Goal: Information Seeking & Learning: Learn about a topic

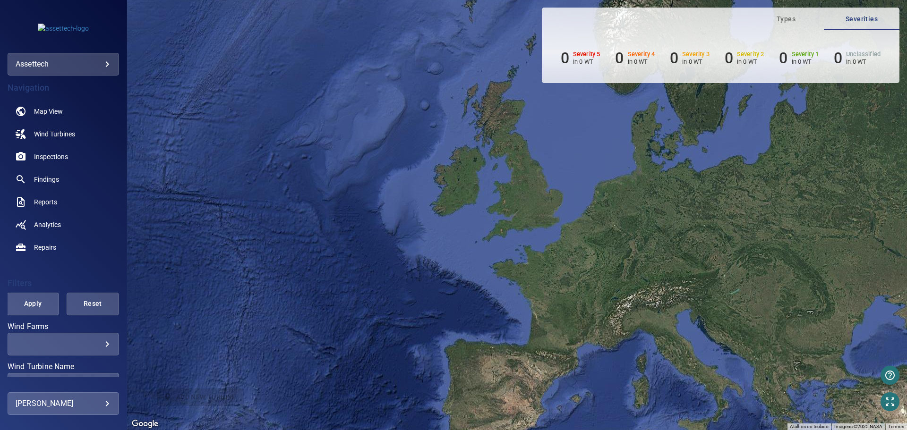
click at [75, 72] on div "assettech *********" at bounding box center [63, 64] width 111 height 23
click at [55, 63] on body "**********" at bounding box center [453, 215] width 907 height 430
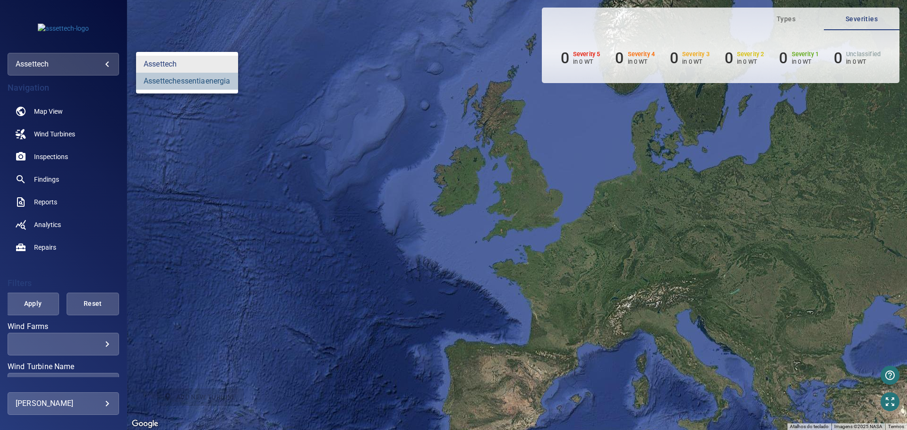
click at [160, 82] on link "assettechessentiaenergia" at bounding box center [187, 81] width 102 height 17
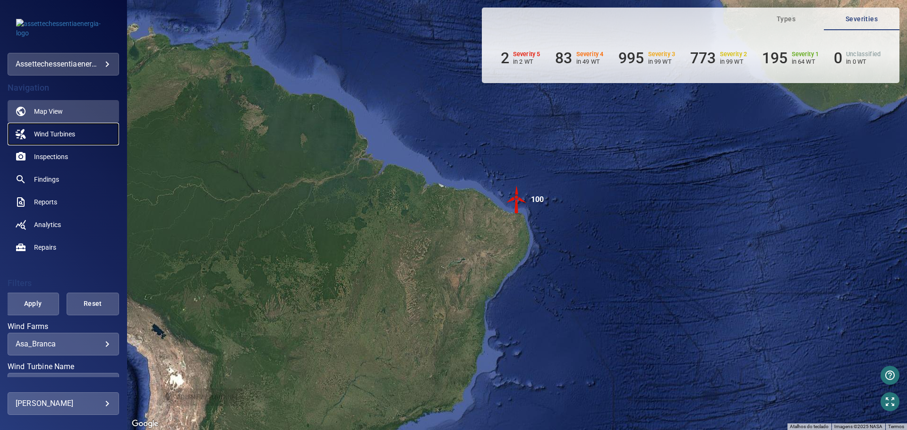
click at [46, 132] on span "Wind Turbines" at bounding box center [54, 133] width 41 height 9
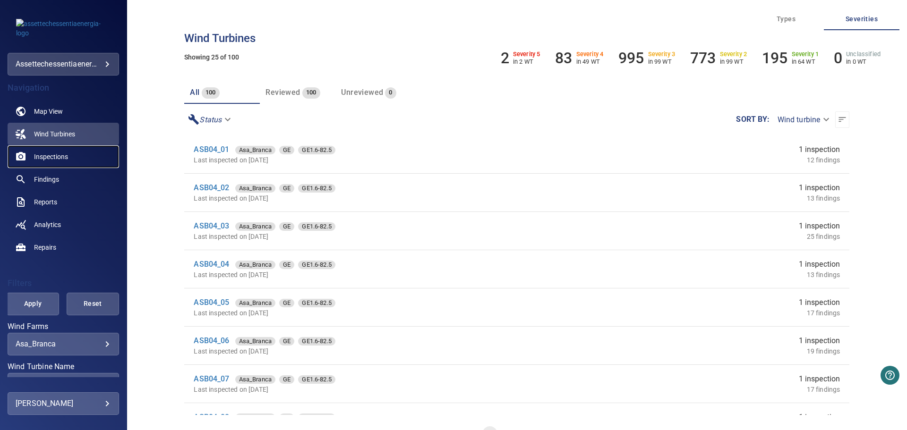
click at [57, 157] on span "Inspections" at bounding box center [51, 156] width 34 height 9
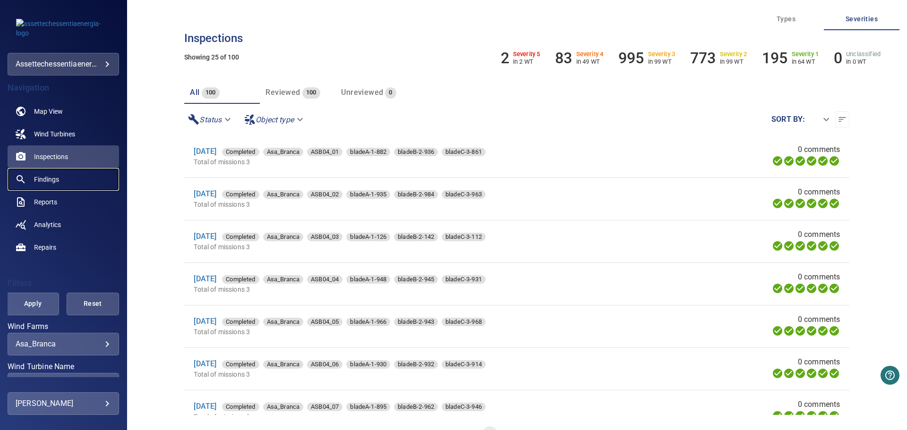
click at [51, 179] on span "Findings" at bounding box center [46, 179] width 25 height 9
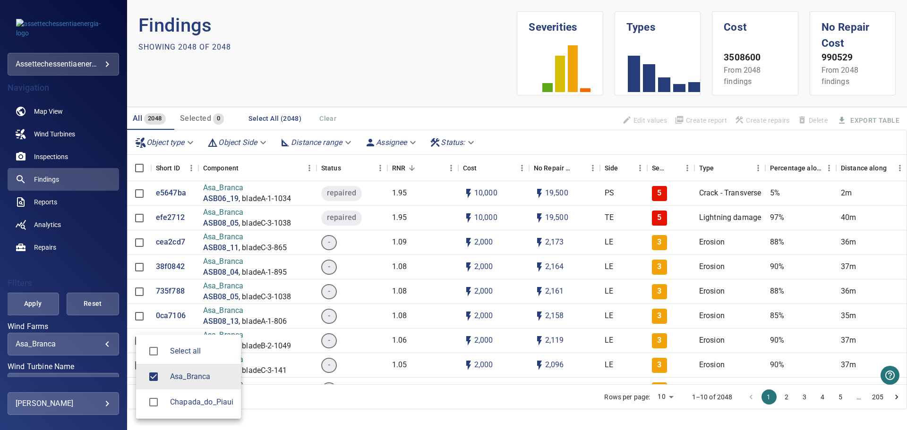
click at [60, 347] on body "**********" at bounding box center [453, 215] width 907 height 430
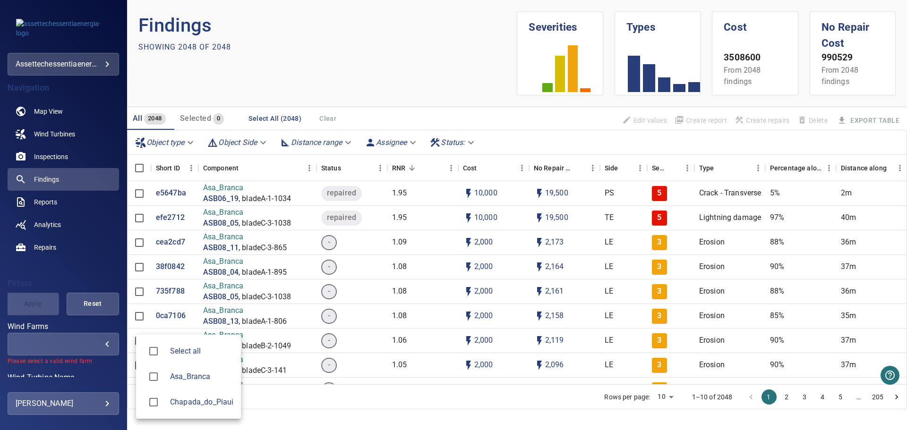
type input "**********"
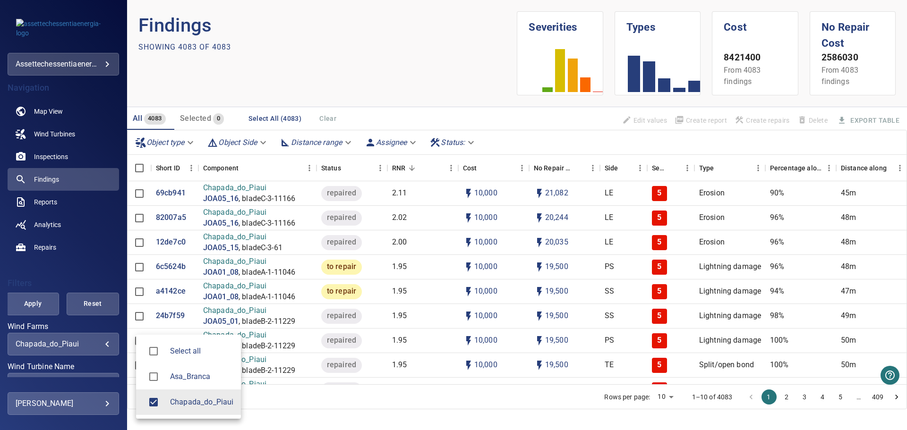
click at [125, 317] on div at bounding box center [453, 215] width 907 height 430
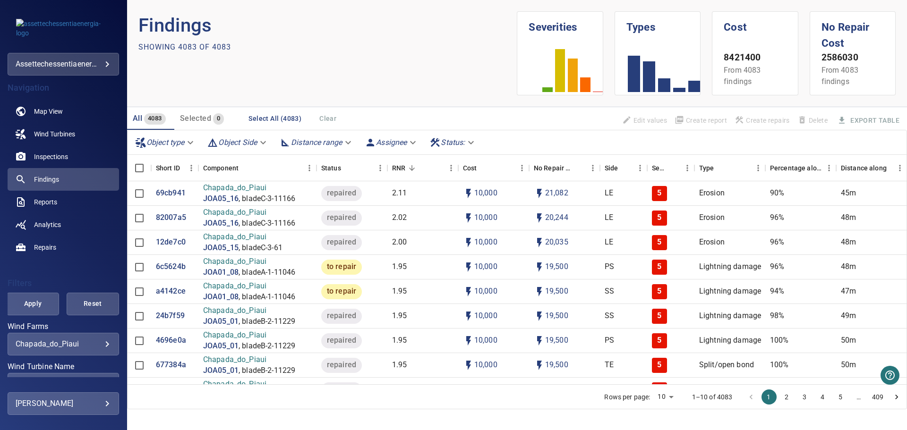
scroll to position [137, 0]
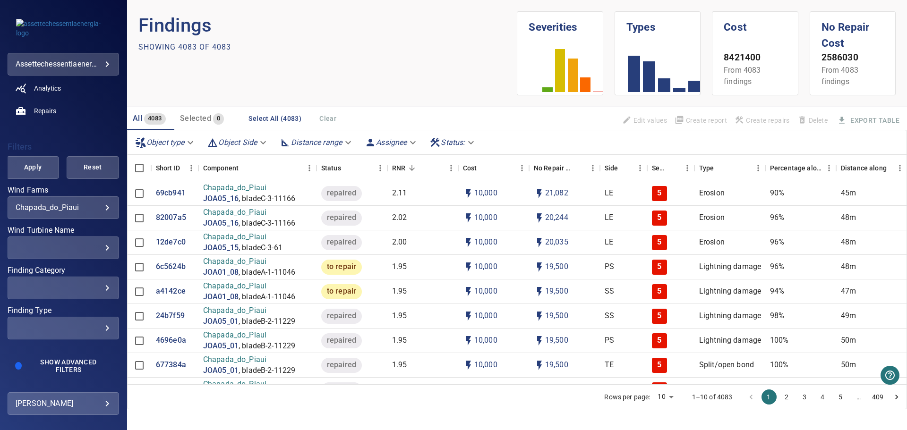
click at [65, 247] on div "​" at bounding box center [63, 247] width 95 height 9
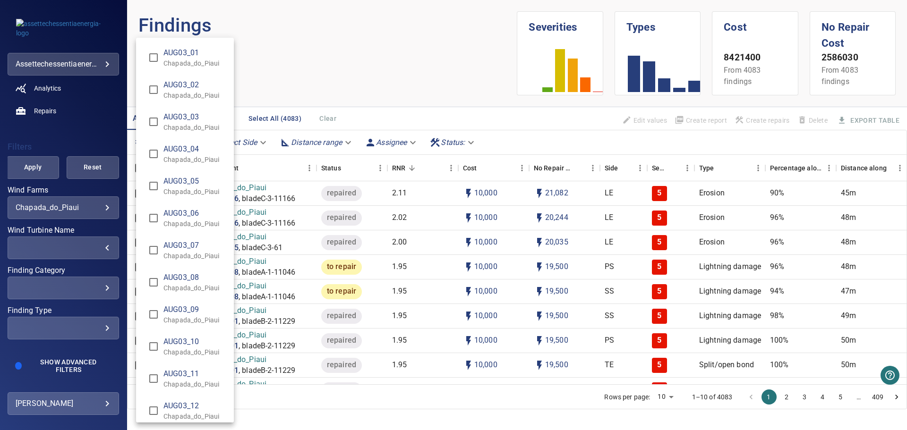
click at [65, 247] on div "Wind Turbine Name" at bounding box center [453, 215] width 907 height 430
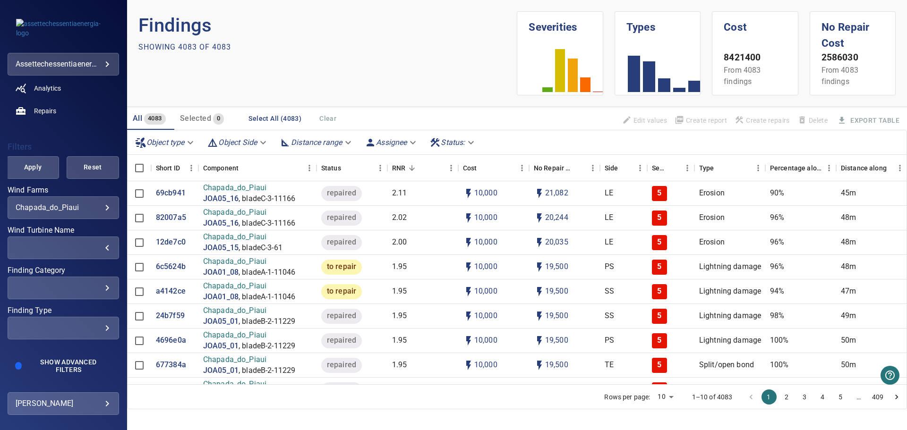
click at [65, 247] on div "​" at bounding box center [63, 247] width 95 height 9
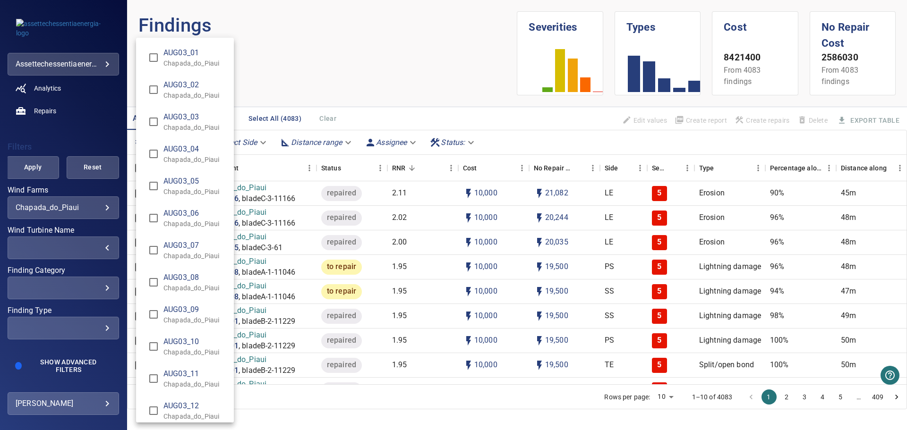
scroll to position [1401, 0]
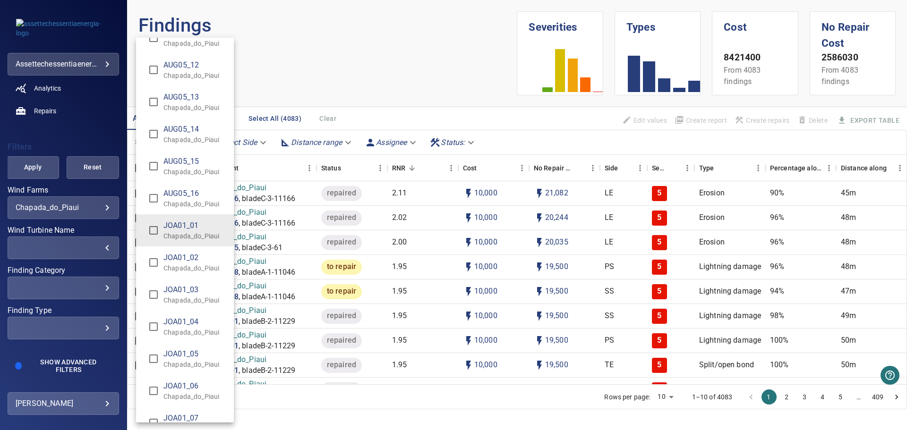
type input "**********"
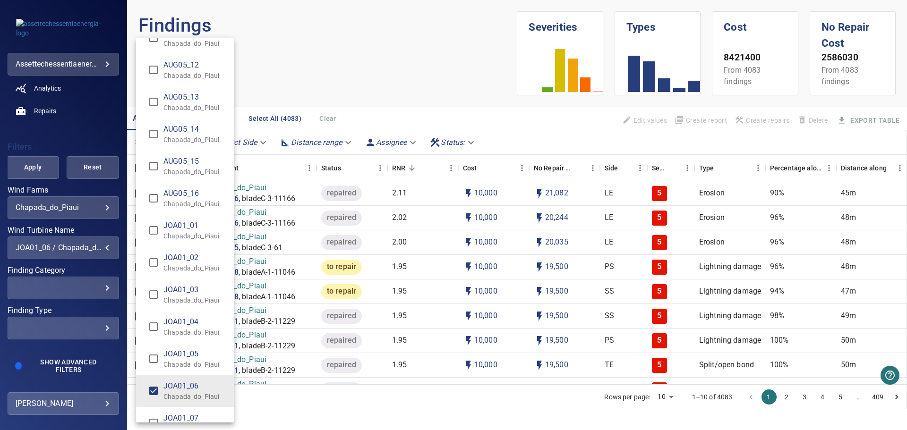
click at [291, 97] on div "Wind Turbine Name" at bounding box center [453, 215] width 907 height 430
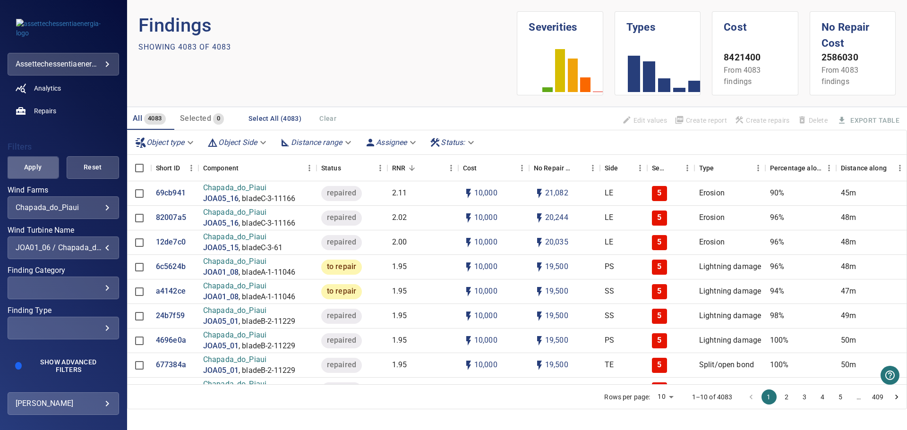
click at [42, 172] on span "Apply" at bounding box center [32, 167] width 29 height 12
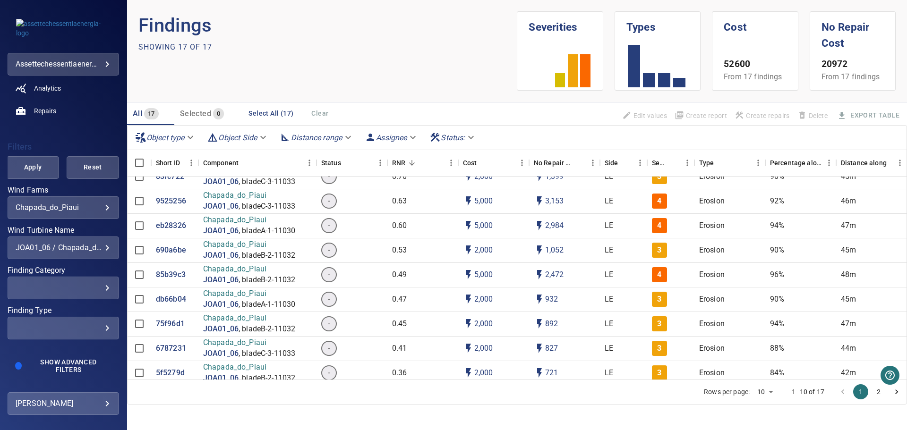
scroll to position [0, 0]
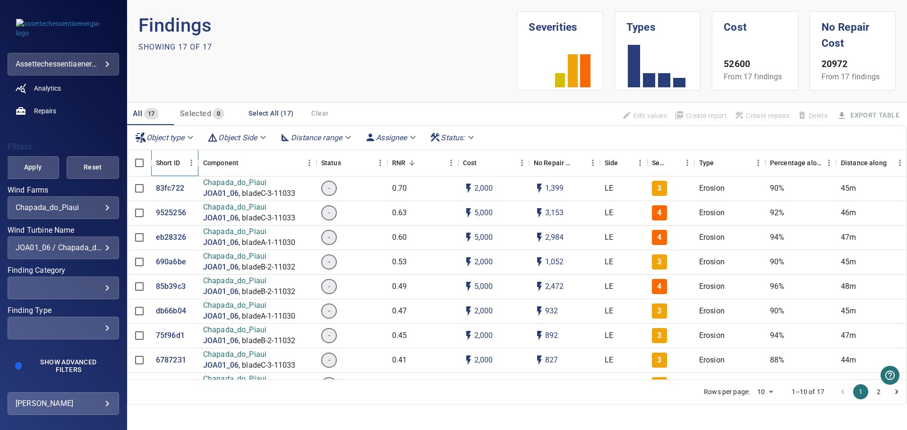
click at [161, 163] on div "Short ID" at bounding box center [168, 163] width 24 height 26
click at [190, 163] on icon "Menu" at bounding box center [191, 162] width 9 height 9
click at [405, 62] on section "Findings Showing 17 of 17" at bounding box center [327, 50] width 379 height 79
click at [186, 137] on body "**********" at bounding box center [453, 215] width 907 height 430
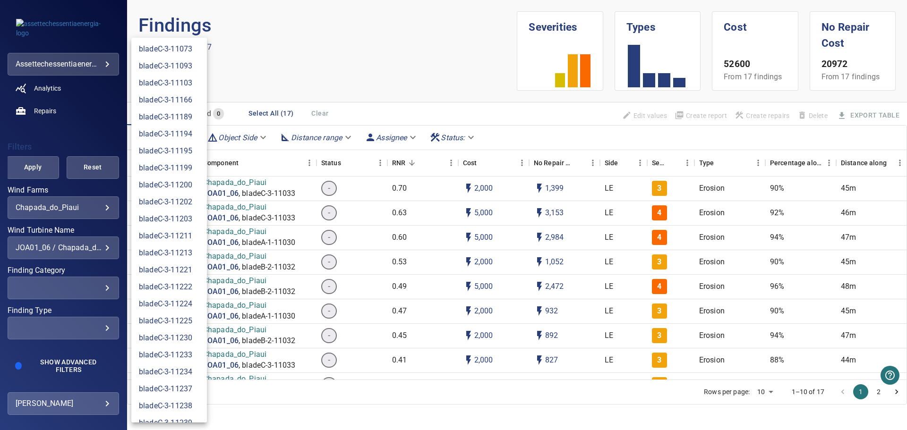
scroll to position [8899, 0]
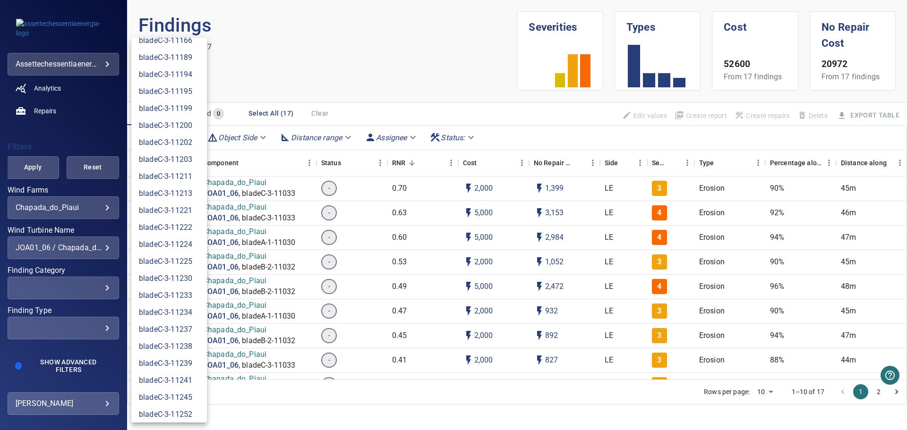
click at [384, 104] on div at bounding box center [453, 215] width 907 height 430
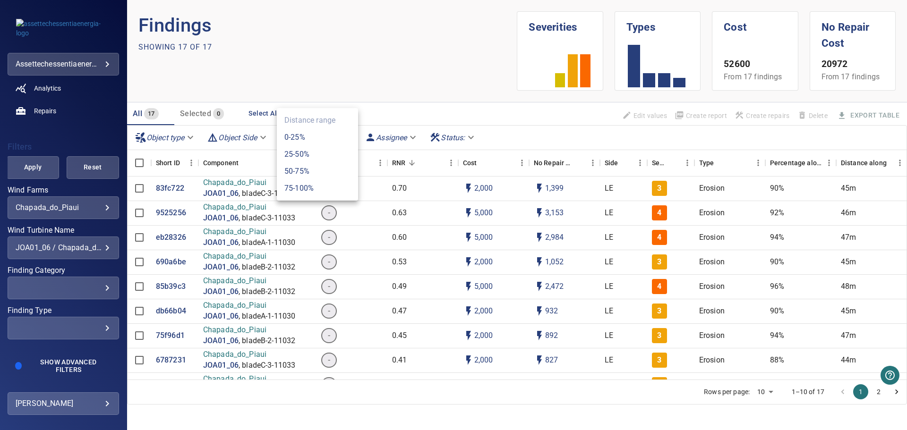
click at [344, 139] on body "**********" at bounding box center [453, 215] width 907 height 430
click at [242, 135] on div at bounding box center [453, 215] width 907 height 430
click at [248, 139] on body "**********" at bounding box center [453, 215] width 907 height 430
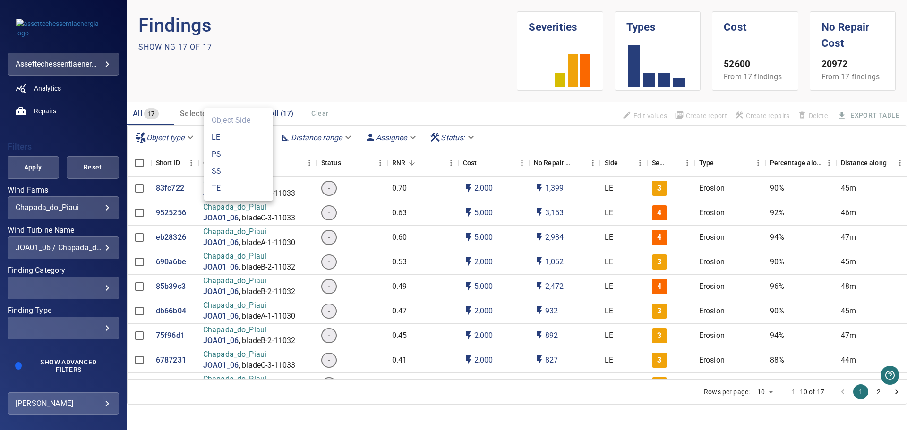
click at [225, 173] on li "SS" at bounding box center [238, 171] width 69 height 17
type input "**"
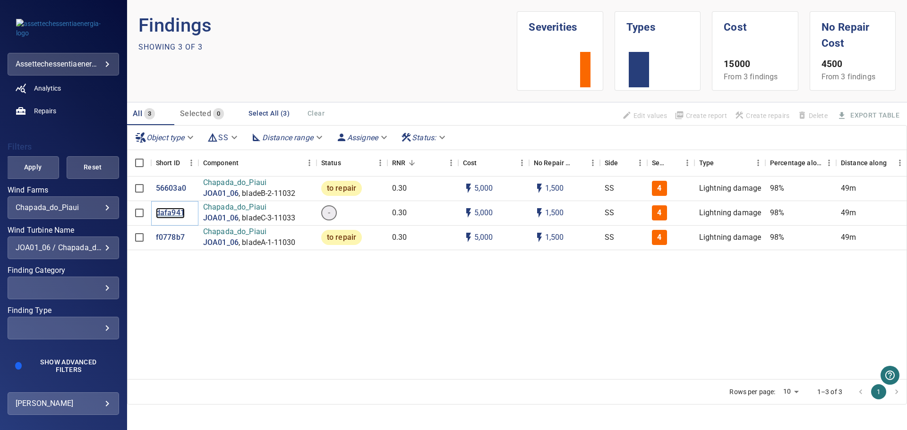
click at [173, 215] on p "dafa941" at bounding box center [170, 213] width 29 height 11
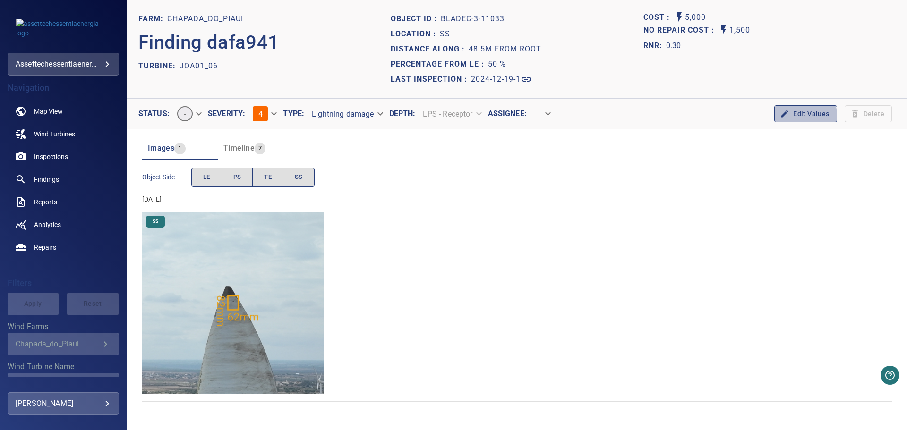
click at [789, 119] on button "Edit Values" at bounding box center [805, 113] width 62 height 17
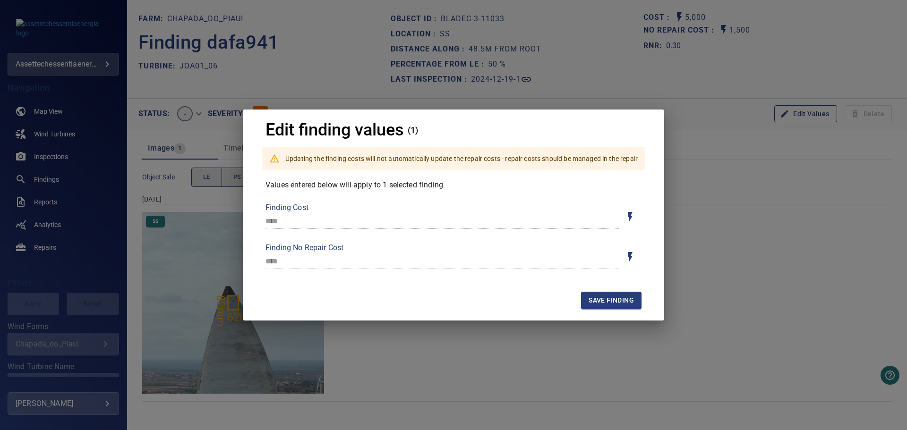
click at [692, 99] on div "Edit finding values (1) Updating the finding costs will not automatically updat…" at bounding box center [453, 215] width 907 height 430
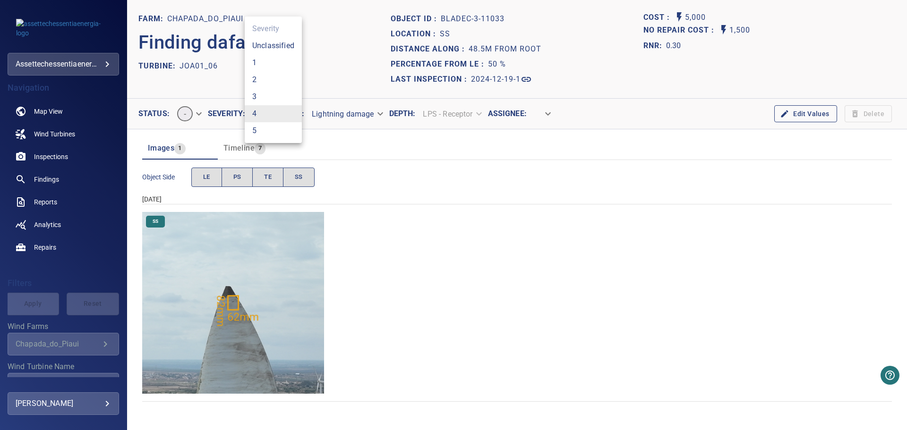
click at [263, 115] on body "**********" at bounding box center [453, 215] width 907 height 430
click at [258, 91] on li "3" at bounding box center [273, 96] width 57 height 17
click at [265, 117] on body "**********" at bounding box center [453, 215] width 907 height 430
click at [261, 95] on li "3" at bounding box center [273, 96] width 57 height 17
click at [314, 78] on section "FARM: Chapada_do_Piaui Finding dafa941 TURBINE: JOA01_06" at bounding box center [264, 49] width 252 height 76
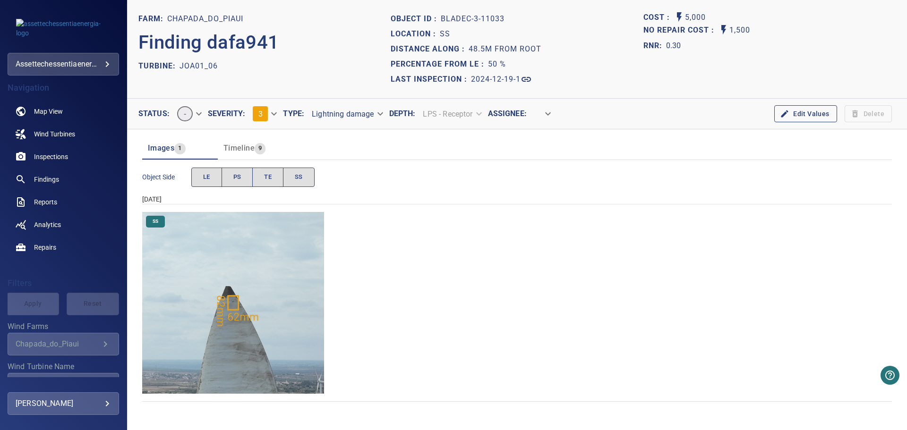
click at [411, 266] on div "SS" at bounding box center [516, 303] width 749 height 182
click at [309, 153] on header "Images 1 Timeline 9" at bounding box center [516, 148] width 749 height 23
click at [300, 78] on section "FARM: Chapada_do_Piaui Finding dafa941 TURBINE: JOA01_06" at bounding box center [264, 49] width 252 height 76
click at [496, 258] on div "SS" at bounding box center [516, 303] width 749 height 182
click at [43, 181] on span "Findings" at bounding box center [46, 179] width 25 height 9
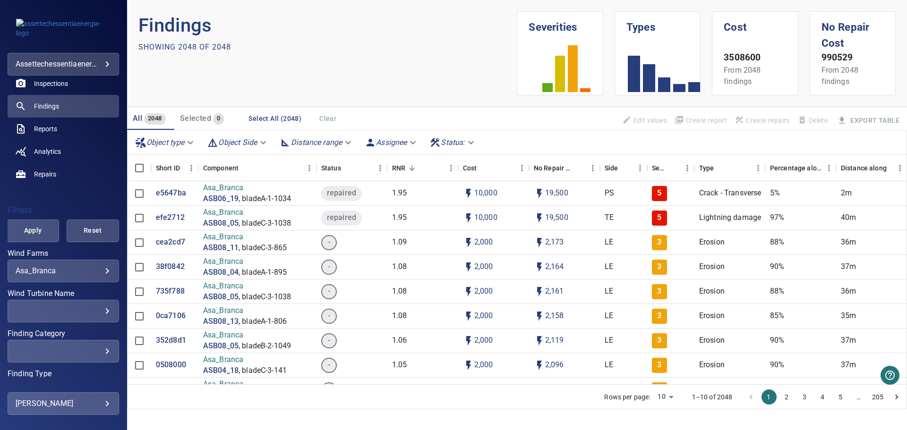
scroll to position [137, 0]
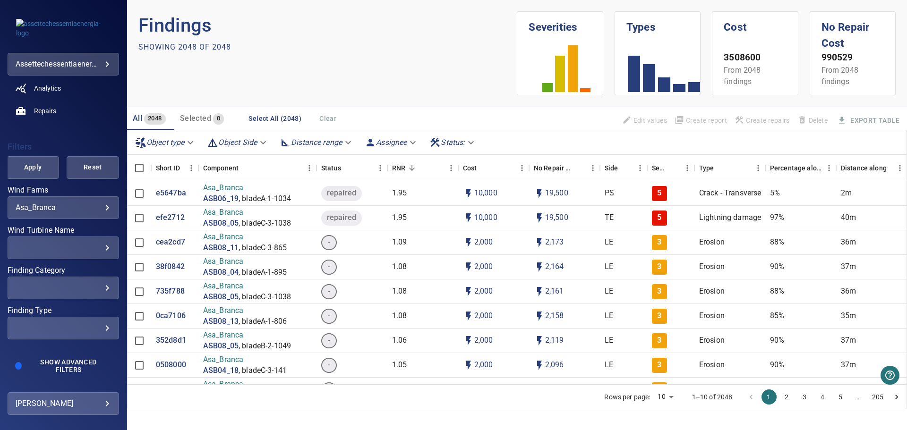
click at [59, 238] on div "​ ​" at bounding box center [63, 248] width 111 height 23
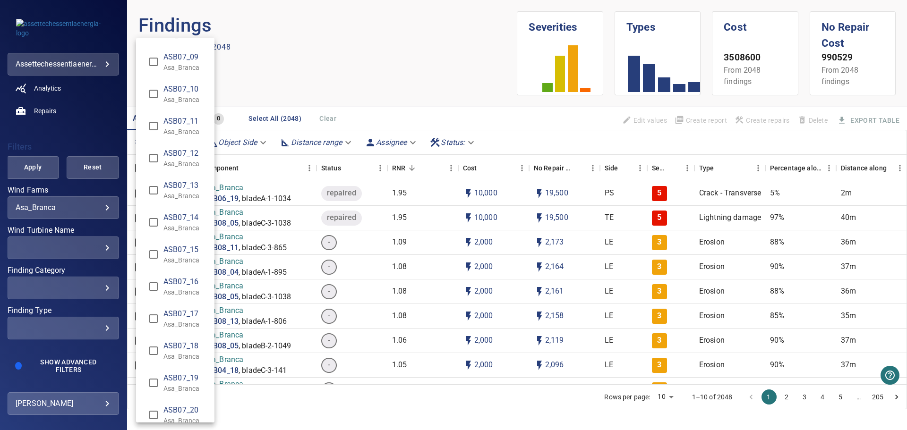
scroll to position [2834, 0]
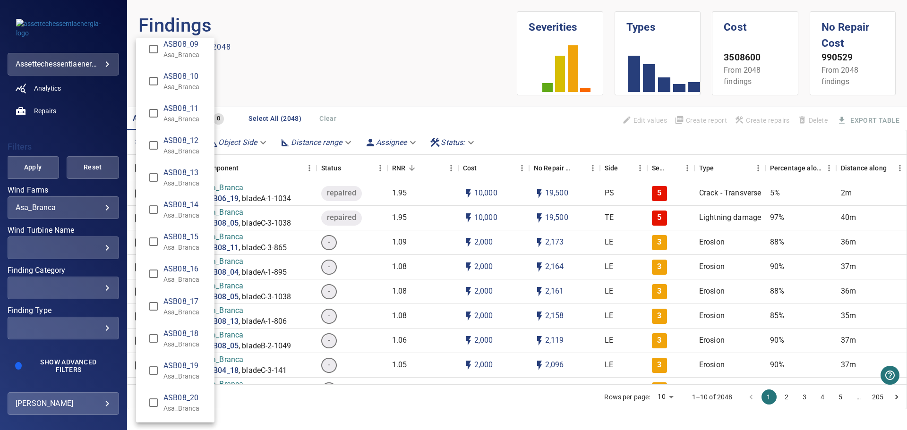
click at [61, 212] on div "Wind Turbine Name" at bounding box center [453, 215] width 907 height 430
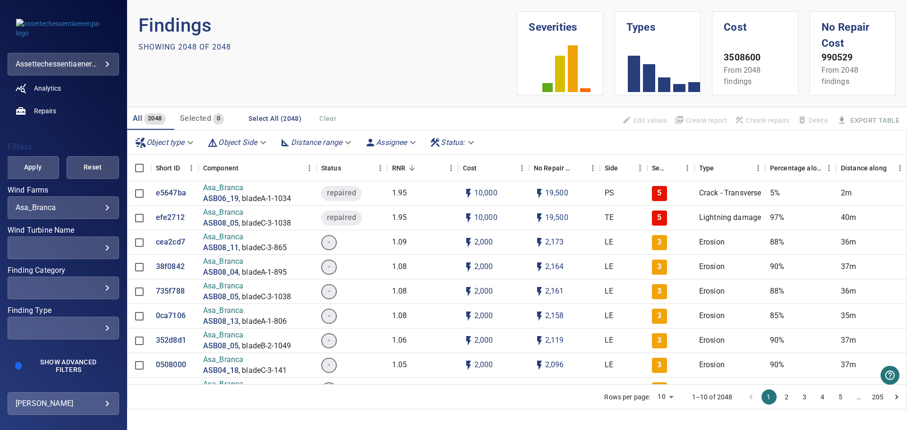
click at [74, 208] on body "**********" at bounding box center [453, 215] width 907 height 430
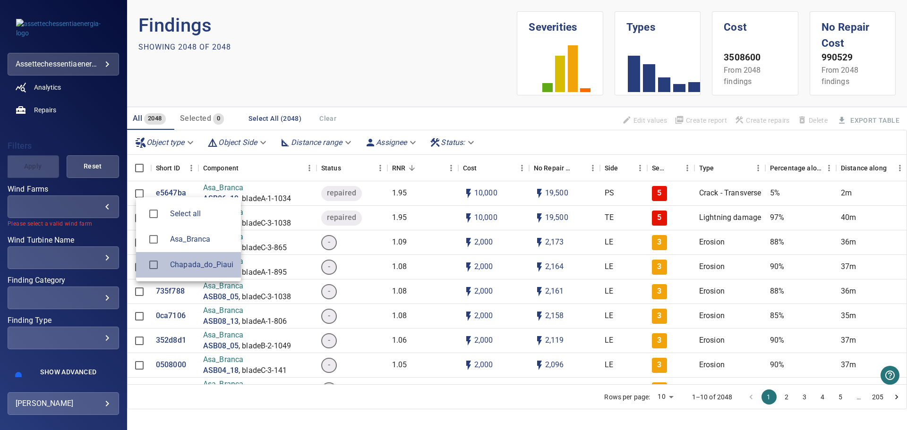
click at [166, 264] on div at bounding box center [157, 265] width 26 height 20
type input "**********"
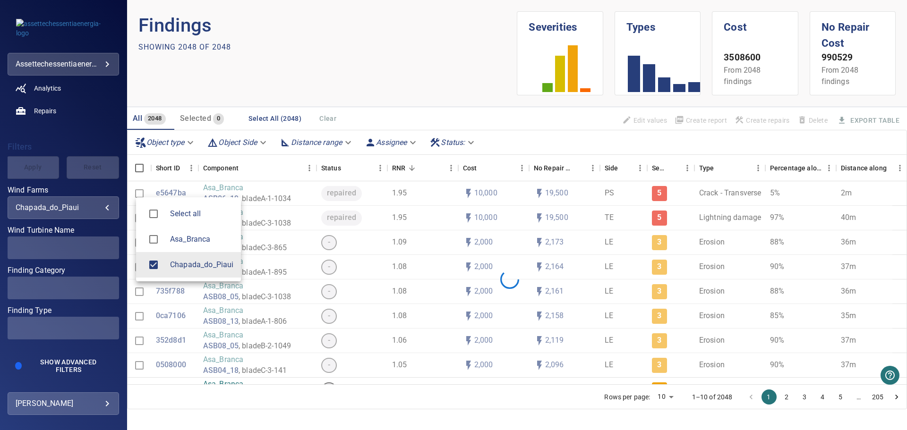
click at [83, 249] on div at bounding box center [453, 215] width 907 height 430
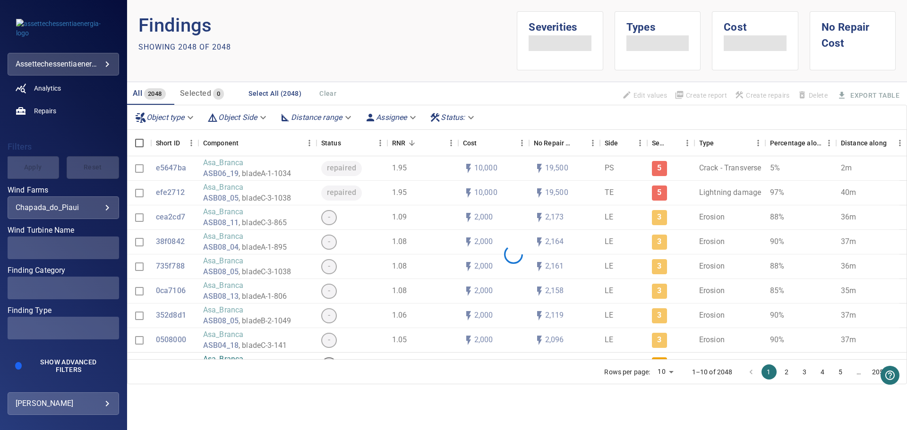
click at [83, 249] on span at bounding box center [63, 248] width 111 height 23
click at [83, 249] on div "​" at bounding box center [63, 247] width 95 height 9
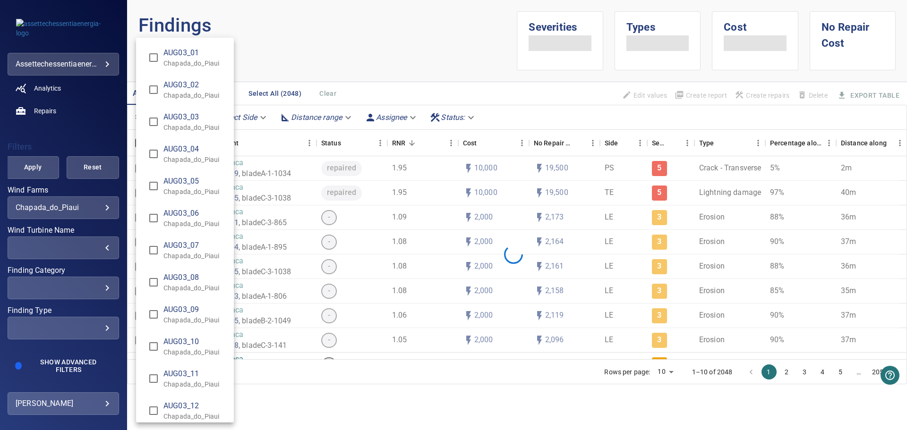
click at [83, 249] on div "Wind Turbine Name" at bounding box center [453, 215] width 907 height 430
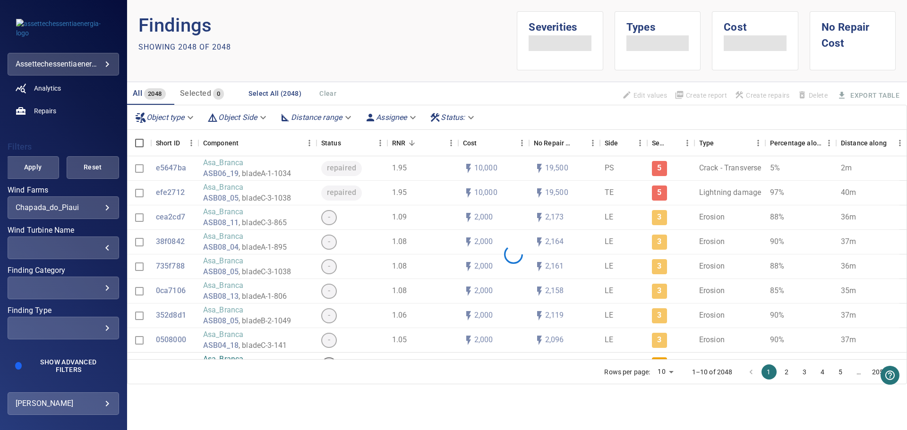
click at [83, 249] on div "​" at bounding box center [63, 247] width 95 height 9
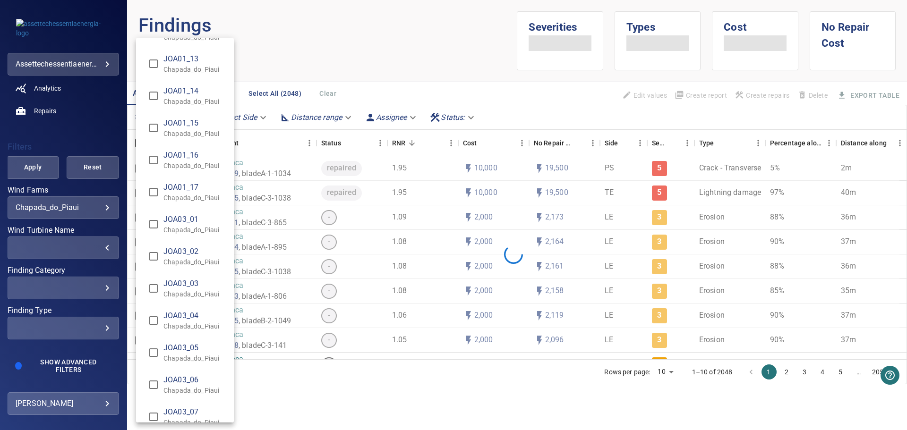
scroll to position [1851, 0]
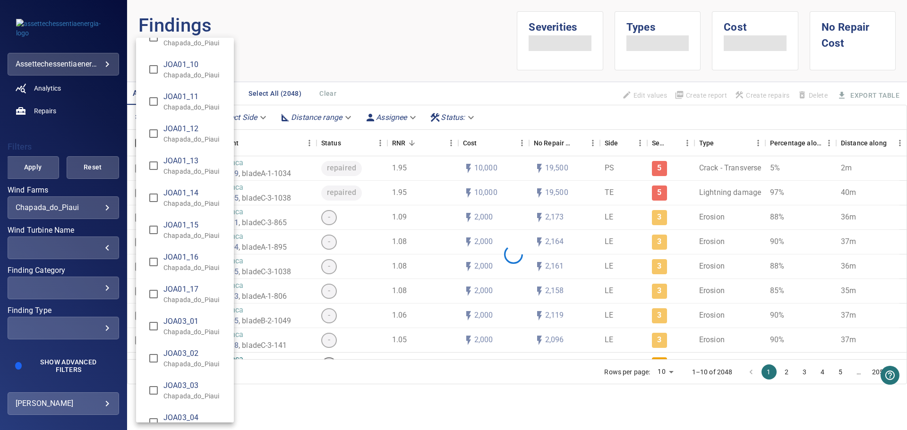
click at [214, 135] on p "Chapada_do_Piaui" at bounding box center [194, 139] width 63 height 9
type input "**********"
click at [43, 169] on div "Wind Turbine Name" at bounding box center [453, 215] width 907 height 430
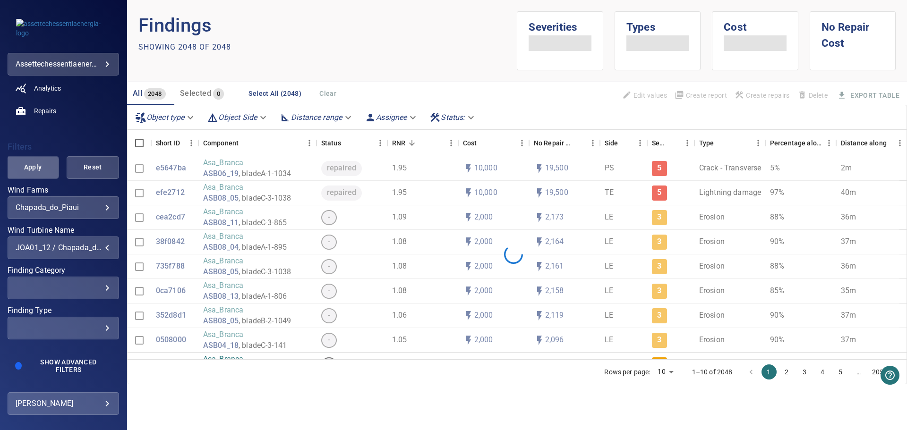
click at [36, 169] on span "Apply" at bounding box center [32, 167] width 29 height 12
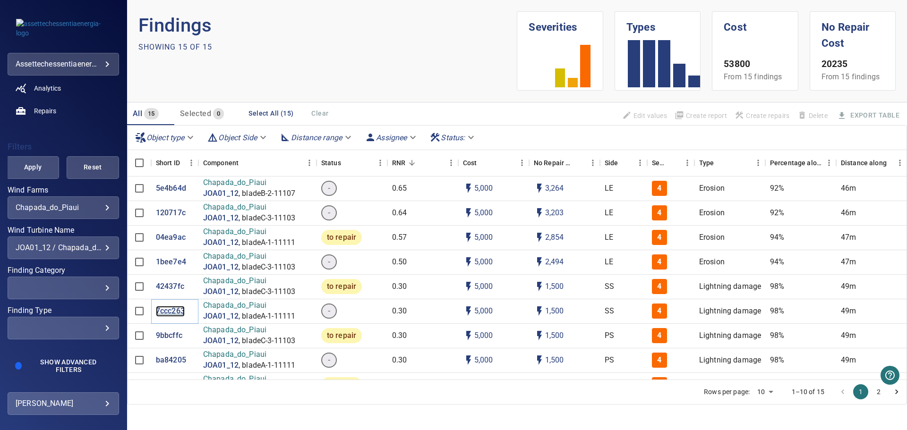
click at [180, 313] on p "7ccc263" at bounding box center [170, 311] width 29 height 11
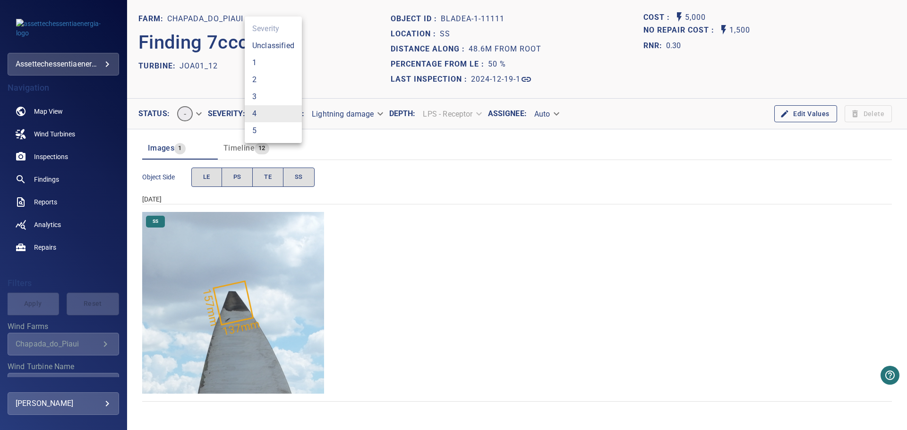
click at [269, 112] on body "**********" at bounding box center [453, 215] width 907 height 430
click at [267, 97] on li "3" at bounding box center [273, 96] width 57 height 17
click at [279, 82] on section "FARM: Chapada_do_Piaui Finding 7ccc263 TURBINE: JOA01_12" at bounding box center [264, 49] width 252 height 76
click at [330, 151] on header "Images 1 Timeline 13" at bounding box center [516, 148] width 749 height 23
click at [495, 289] on div "SS" at bounding box center [516, 303] width 749 height 182
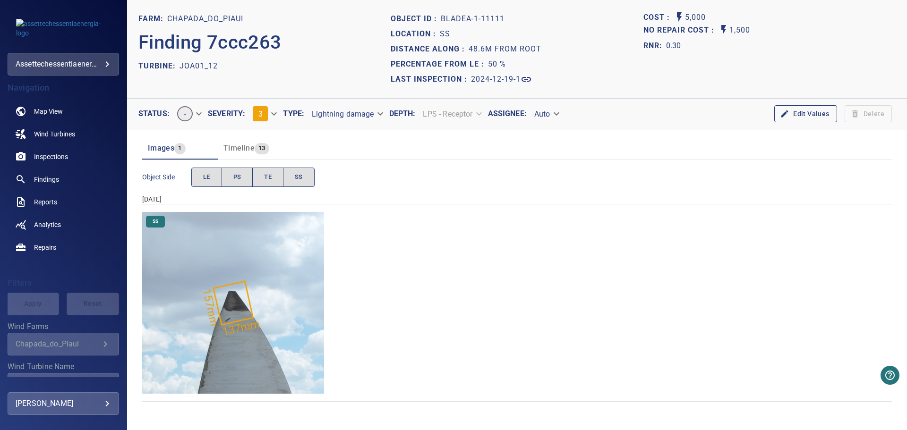
click at [473, 204] on hr at bounding box center [516, 204] width 749 height 0
click at [369, 191] on div "Object Side LE PS TE SS" at bounding box center [516, 177] width 749 height 34
click at [395, 184] on div "Object Side LE PS TE SS" at bounding box center [516, 177] width 749 height 27
click at [308, 151] on header "Images 1 Timeline 13" at bounding box center [516, 148] width 749 height 23
click at [403, 187] on div "Object Side LE PS TE SS" at bounding box center [516, 177] width 749 height 27
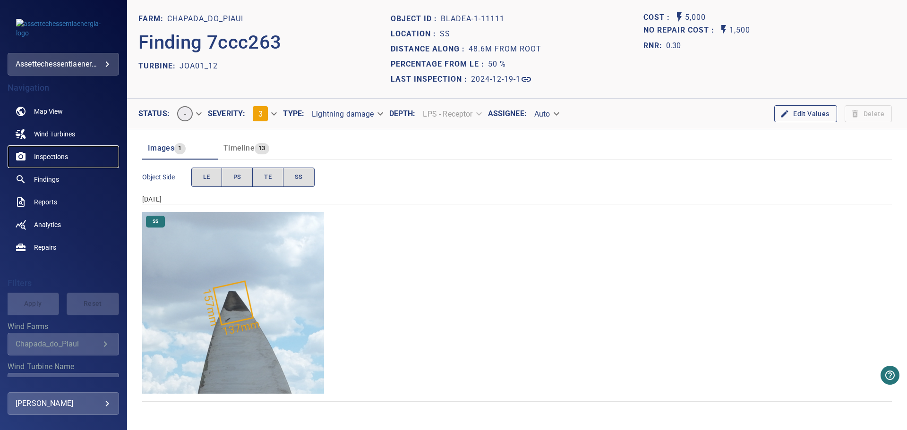
click at [53, 157] on span "Inspections" at bounding box center [51, 156] width 34 height 9
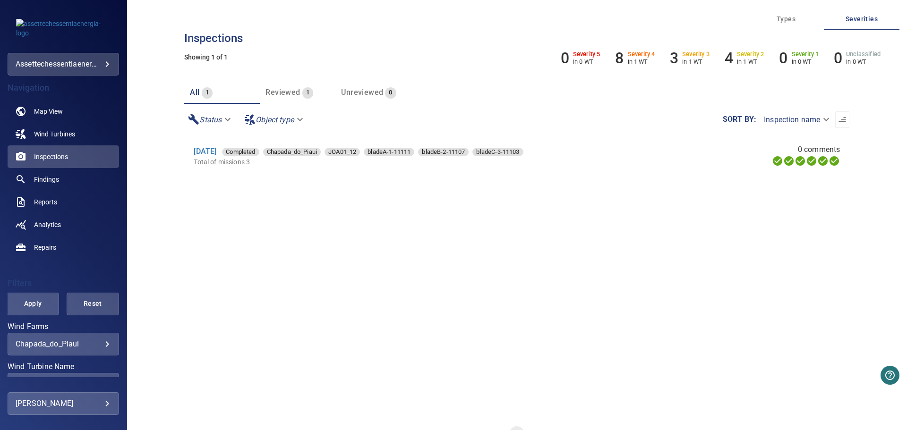
click at [467, 92] on div "All 1 Reviewed 1 Unreviewed 0" at bounding box center [350, 92] width 332 height 23
click at [62, 178] on link "Findings" at bounding box center [63, 179] width 111 height 23
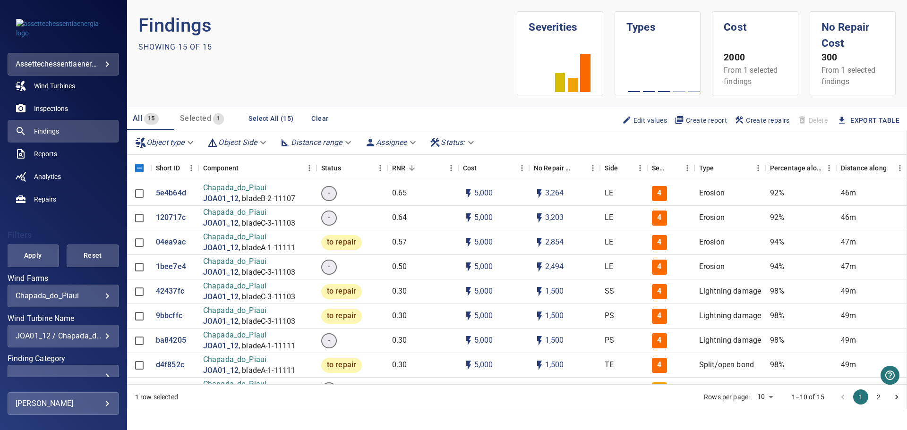
scroll to position [137, 0]
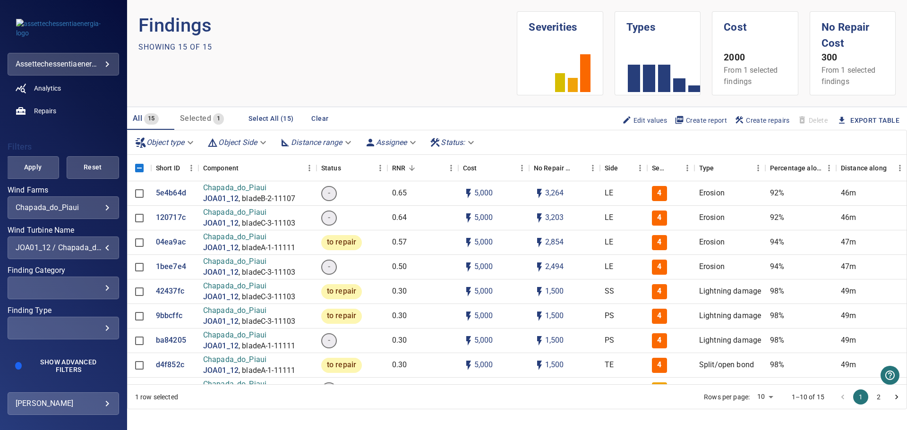
click at [69, 247] on div "JOA01_12 / Chapada_do_Piaui" at bounding box center [63, 247] width 95 height 9
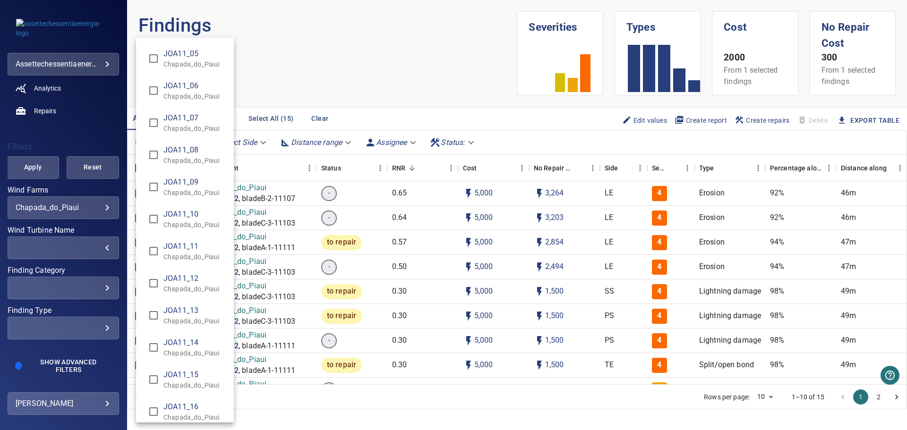
scroll to position [5700, 0]
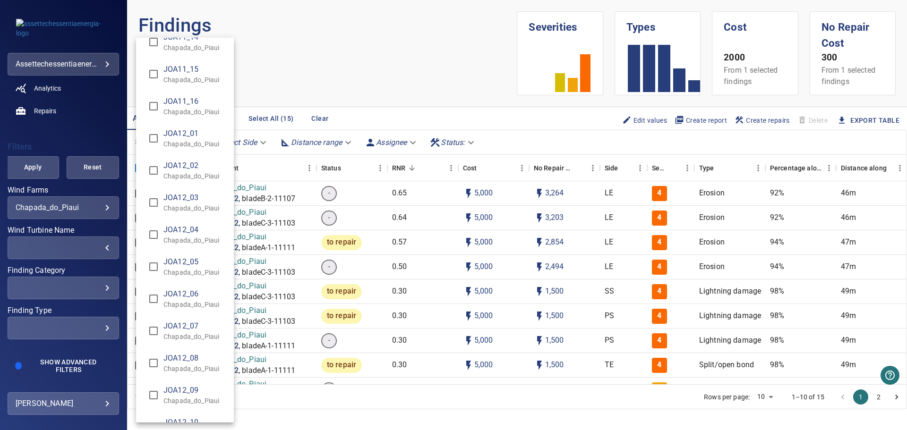
click at [201, 295] on span "JOA12_06" at bounding box center [194, 293] width 63 height 11
type input "**********"
click at [41, 162] on div "Wind Turbine Name" at bounding box center [453, 215] width 907 height 430
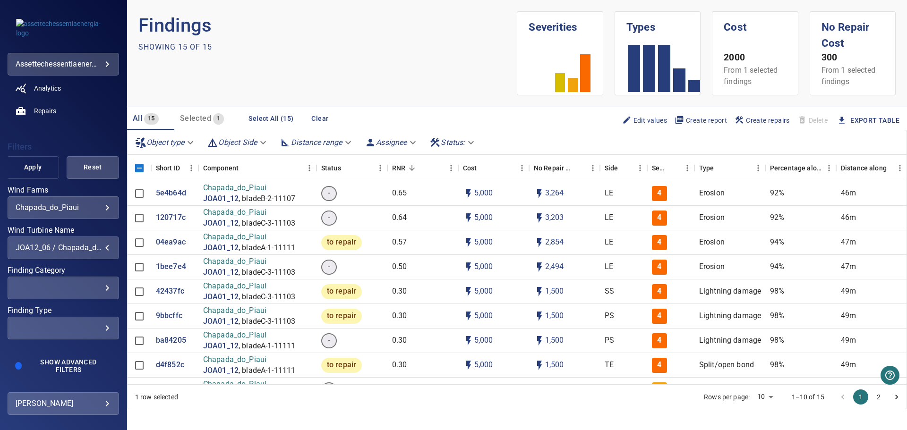
click at [28, 166] on span "Apply" at bounding box center [32, 167] width 29 height 12
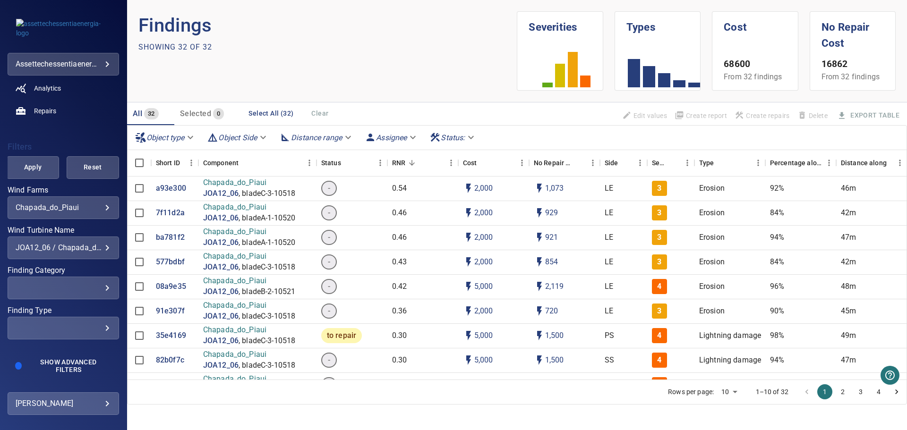
click at [82, 251] on div "JOA12_06 / Chapada_do_Piaui" at bounding box center [63, 247] width 95 height 9
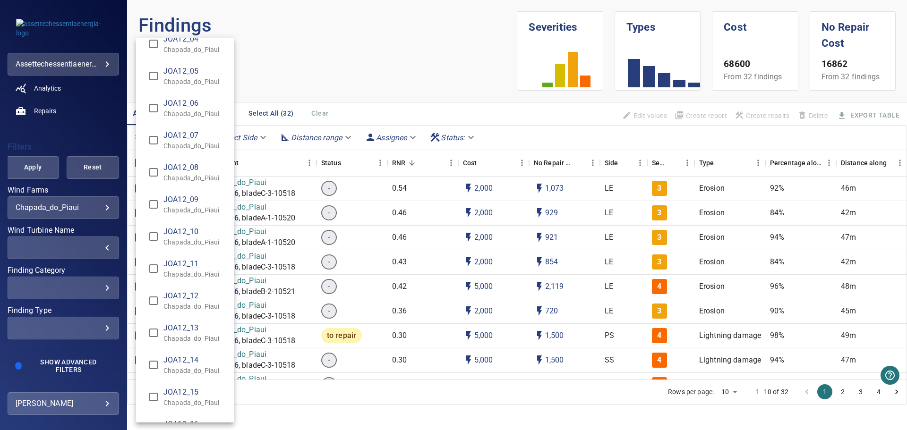
scroll to position [5901, 0]
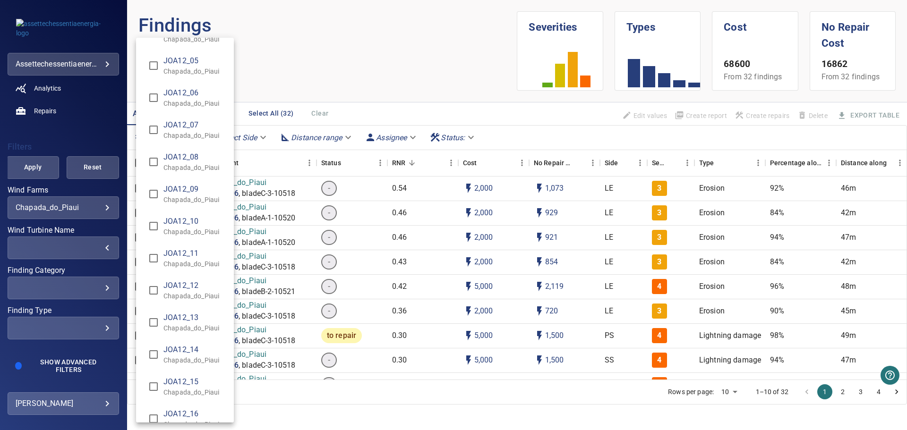
click at [188, 220] on span "JOA12_10" at bounding box center [194, 221] width 63 height 11
type input "**********"
click at [30, 157] on div "Wind Turbine Name" at bounding box center [453, 215] width 907 height 430
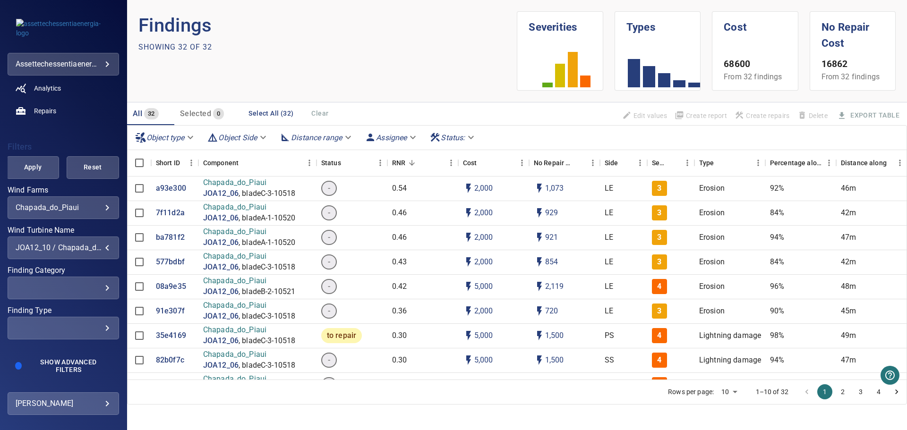
click at [37, 170] on div "AUG03_01 Chapada_do_Piaui AUG03_02 Chapada_do_Piaui AUG03_03 Chapada_do_Piaui A…" at bounding box center [453, 215] width 907 height 430
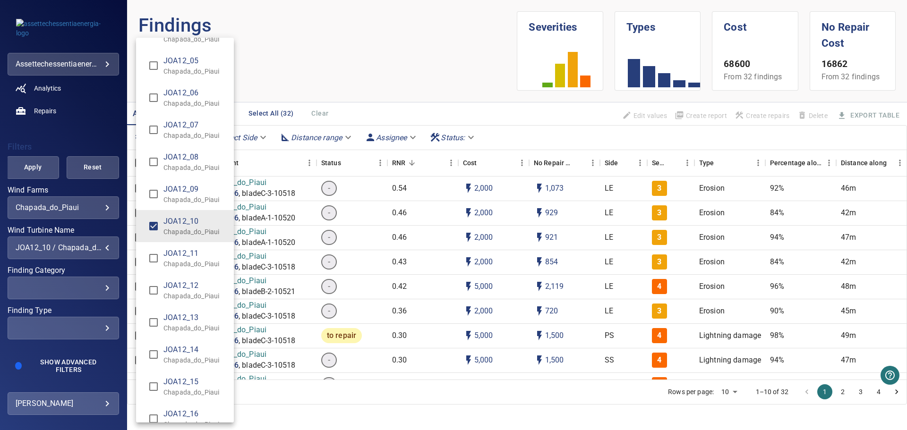
click at [28, 166] on div "Wind Turbine Name" at bounding box center [453, 215] width 907 height 430
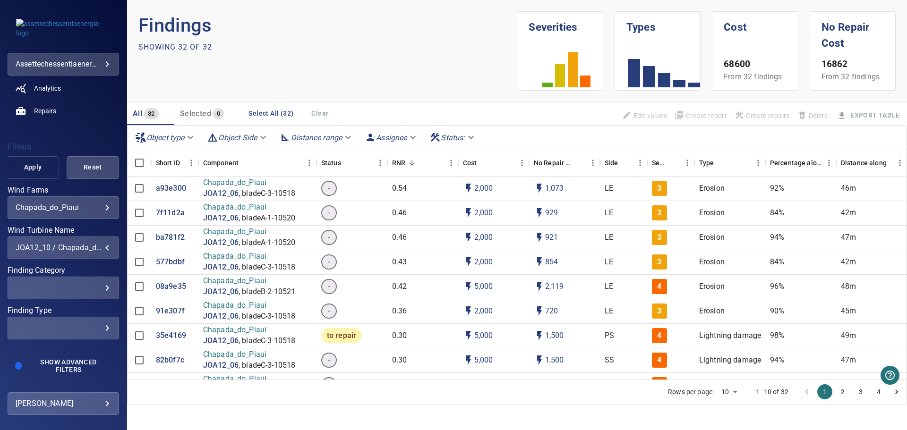
click at [18, 167] on span "Apply" at bounding box center [32, 167] width 29 height 12
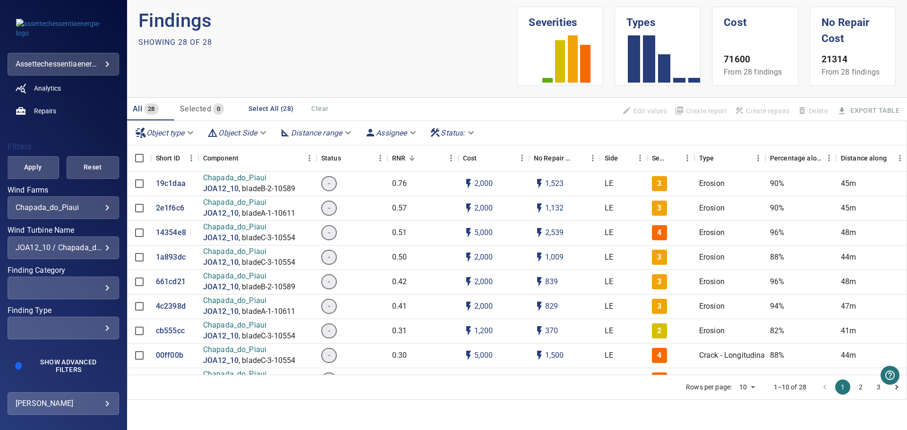
scroll to position [0, 0]
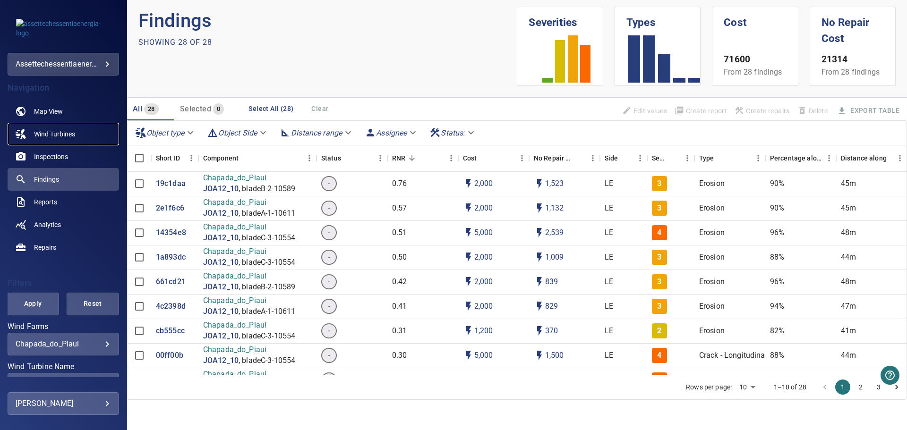
click at [41, 133] on span "Wind Turbines" at bounding box center [54, 133] width 41 height 9
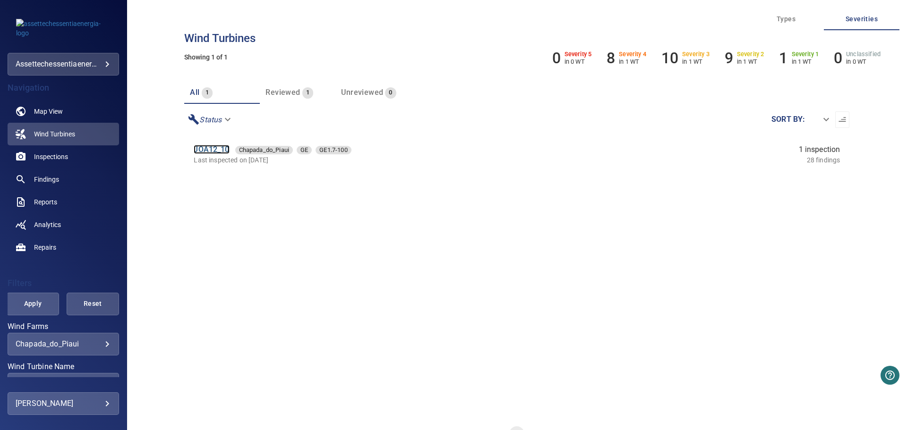
click at [201, 150] on link "JOA12_10" at bounding box center [211, 149] width 35 height 9
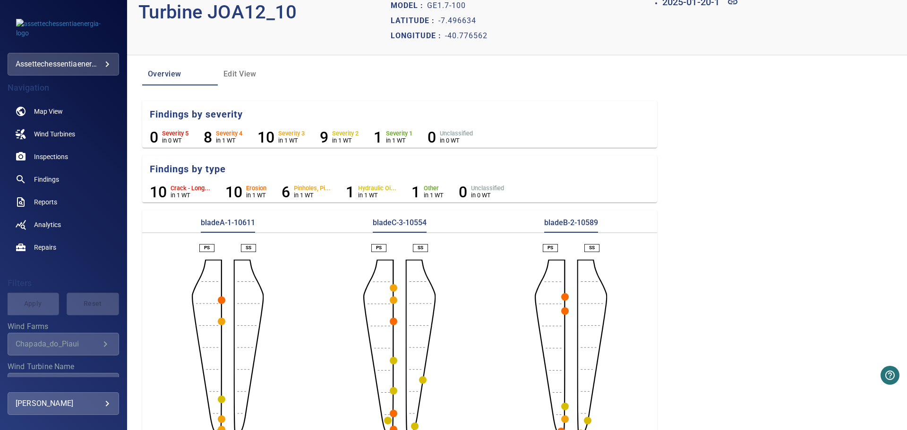
scroll to position [50, 0]
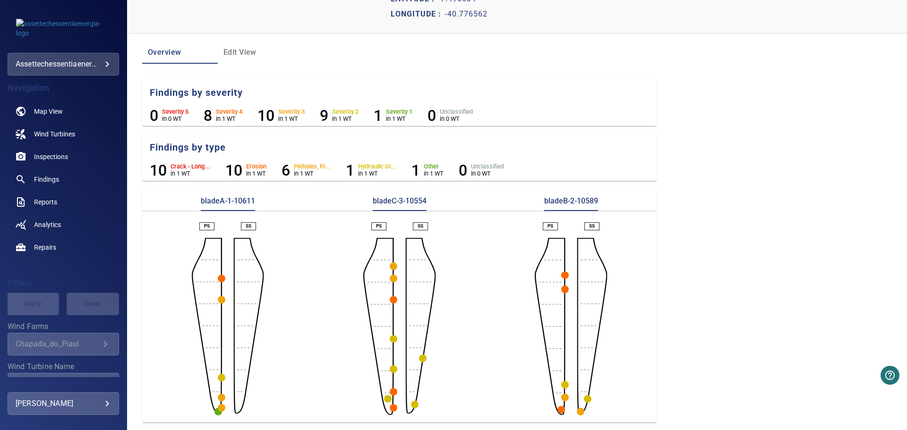
click at [228, 200] on p "bladeA-1-10611" at bounding box center [228, 203] width 54 height 15
click at [219, 280] on circle "button" at bounding box center [222, 279] width 8 height 8
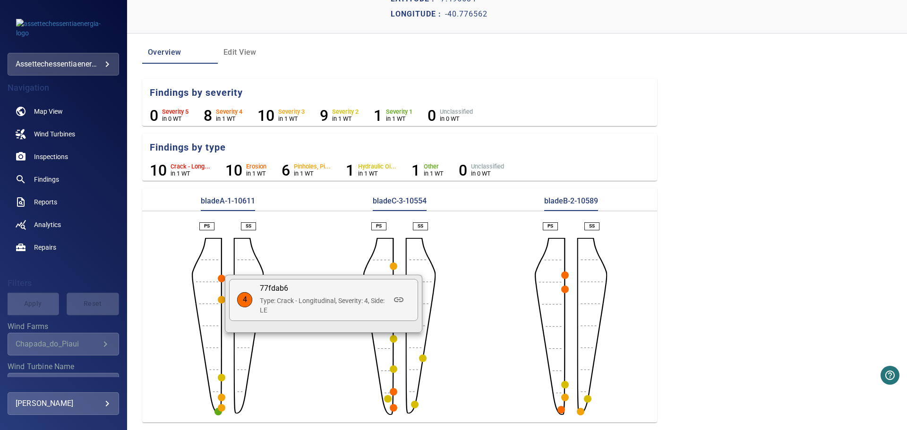
click at [223, 408] on div at bounding box center [453, 215] width 907 height 430
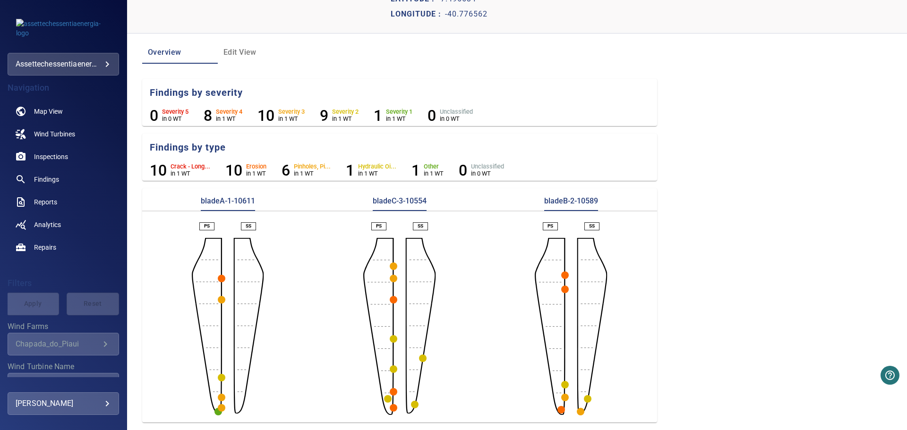
click at [223, 408] on circle "button" at bounding box center [222, 408] width 8 height 8
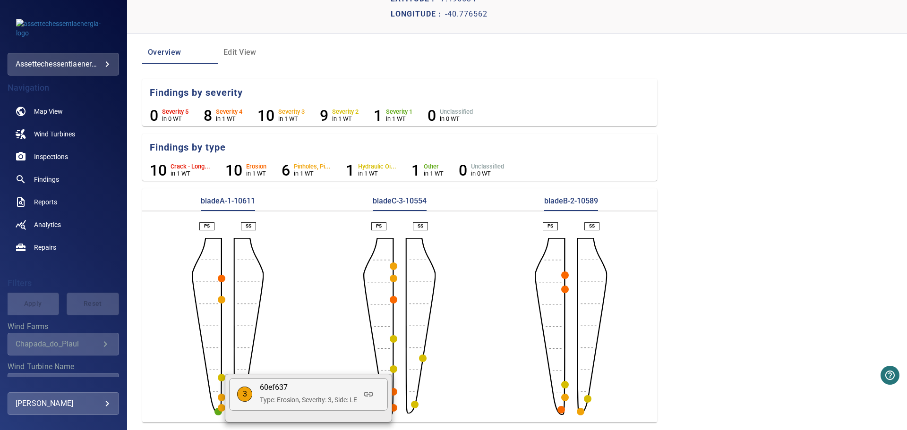
click at [219, 399] on div at bounding box center [453, 215] width 907 height 430
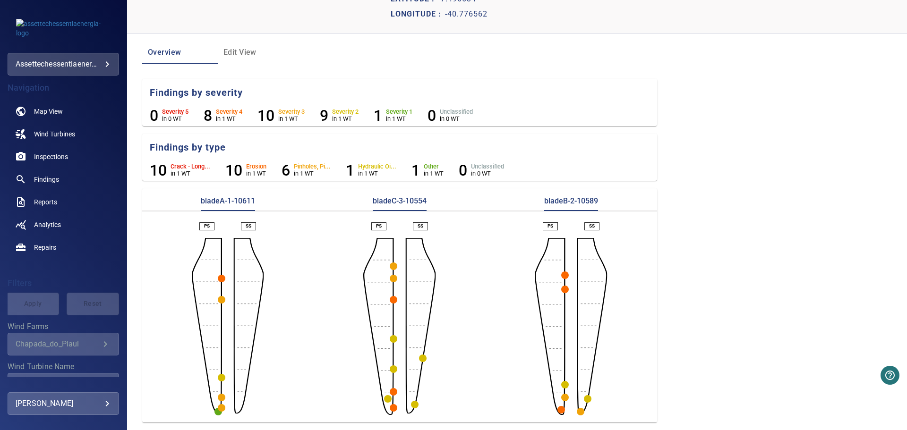
click at [220, 398] on circle "button" at bounding box center [222, 398] width 8 height 8
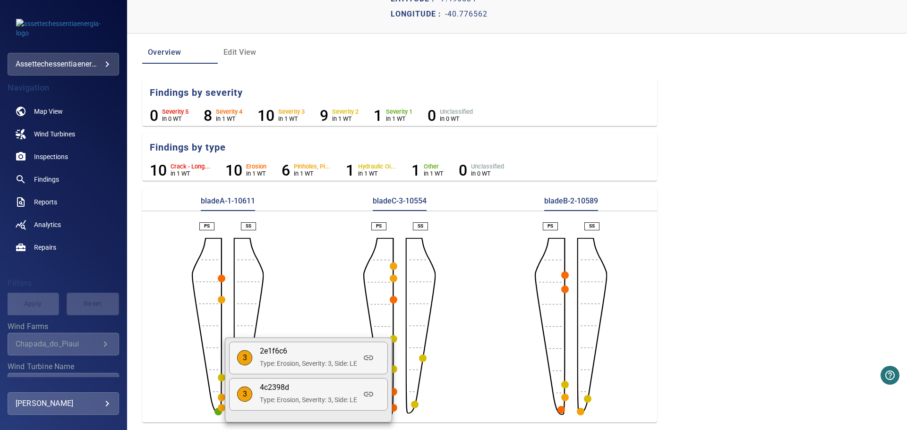
click at [218, 377] on div at bounding box center [453, 215] width 907 height 430
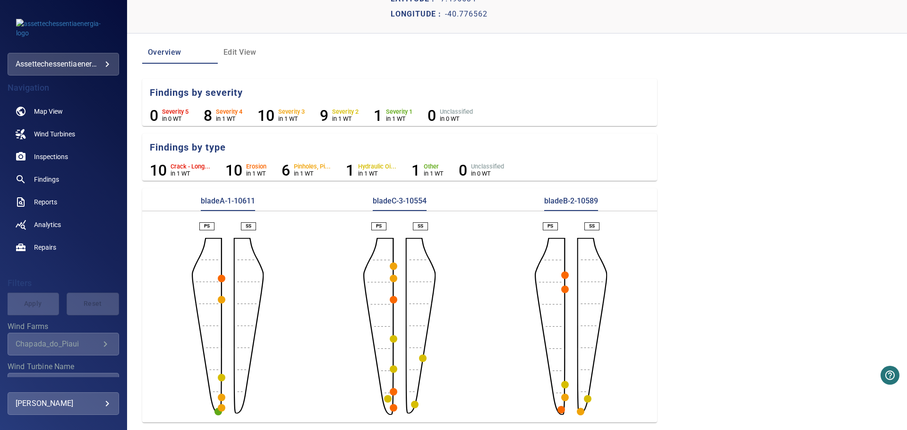
click at [219, 379] on circle "button" at bounding box center [222, 378] width 8 height 8
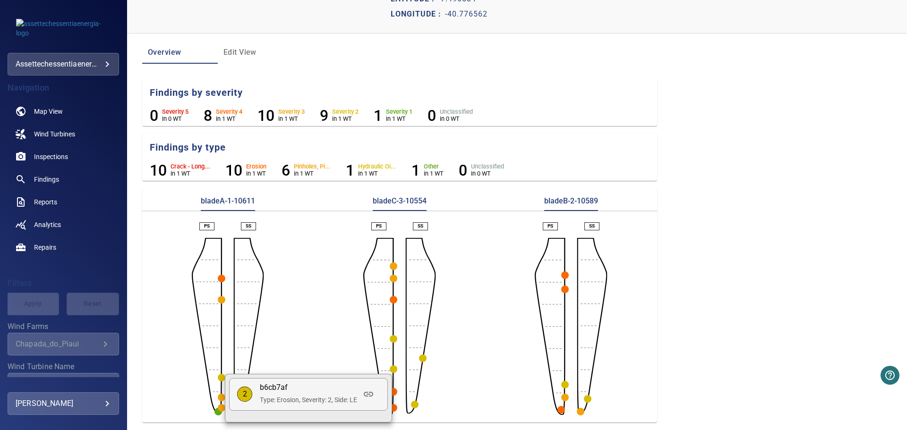
click at [299, 350] on div at bounding box center [453, 215] width 907 height 430
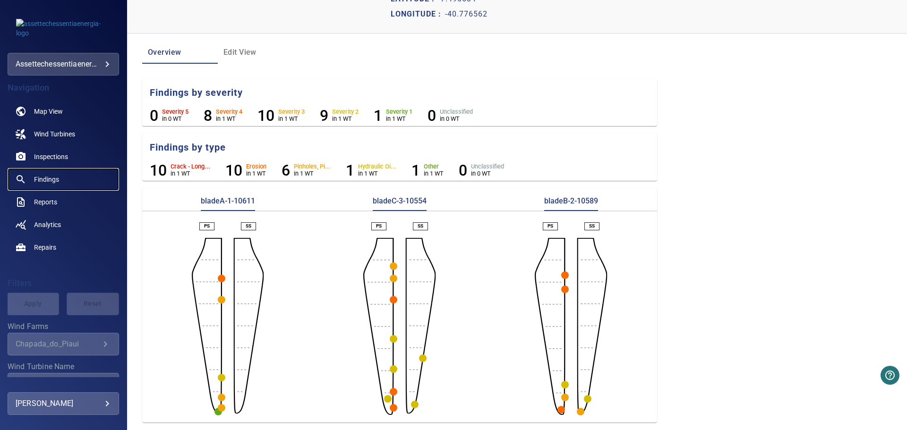
click at [56, 187] on link "Findings" at bounding box center [63, 179] width 111 height 23
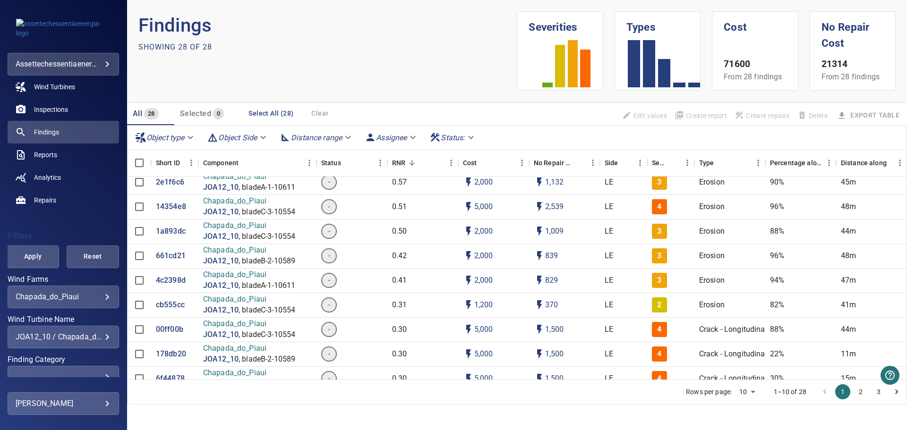
scroll to position [94, 0]
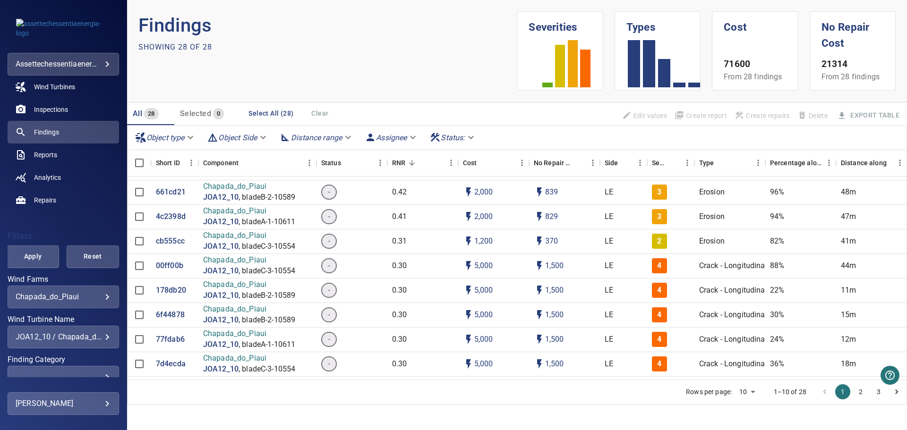
click at [81, 331] on div "**********" at bounding box center [63, 337] width 111 height 23
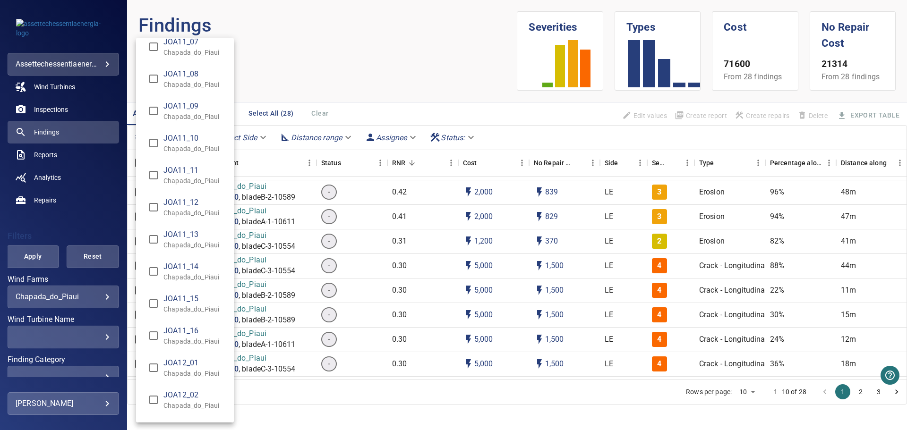
scroll to position [5674, 0]
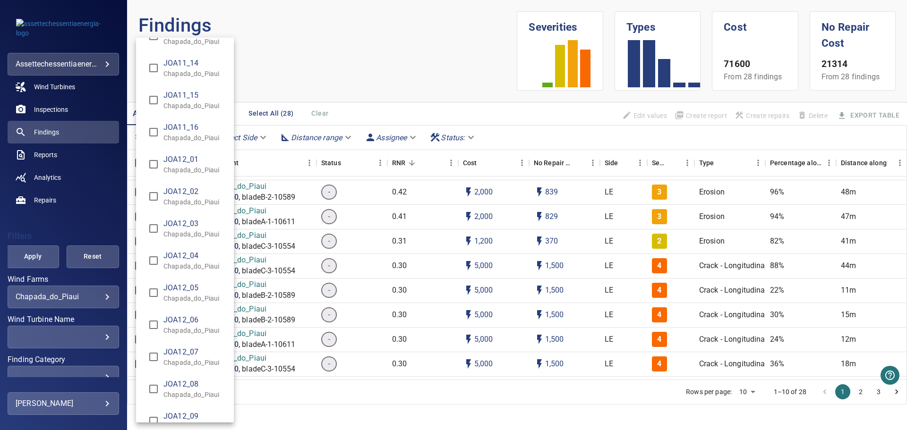
click at [190, 350] on span "JOA12_07" at bounding box center [194, 352] width 63 height 11
type input "**********"
click at [33, 256] on div "Wind Turbine Name" at bounding box center [453, 215] width 907 height 430
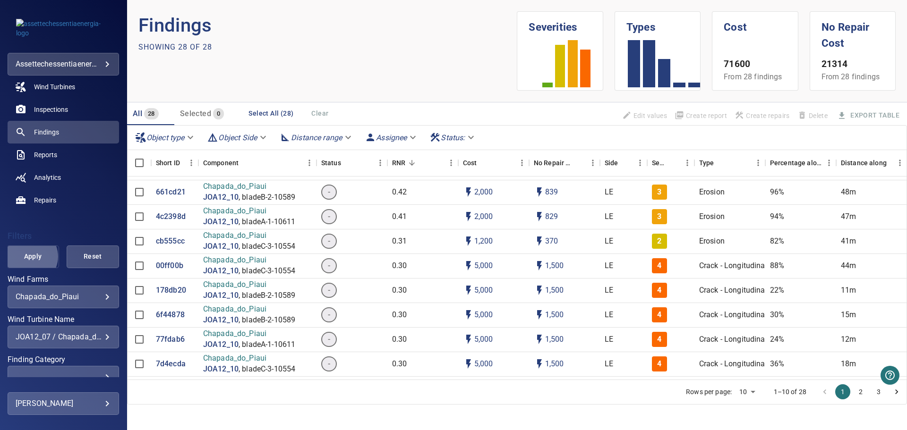
click at [28, 257] on span "Apply" at bounding box center [32, 257] width 29 height 12
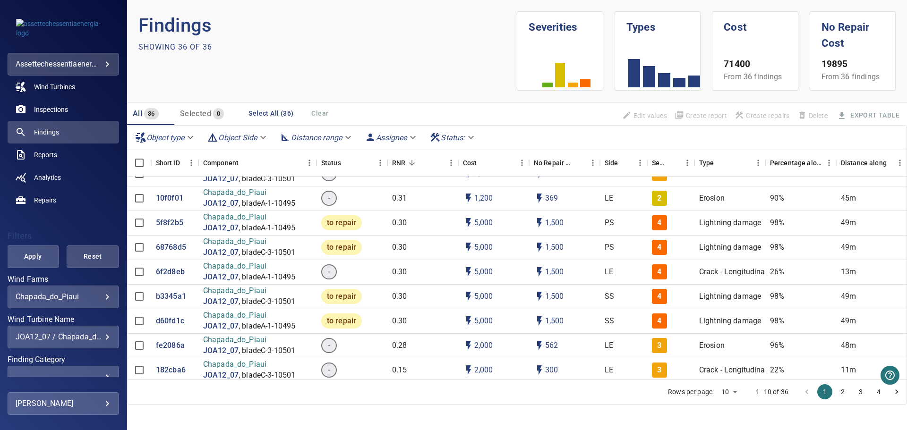
scroll to position [94, 0]
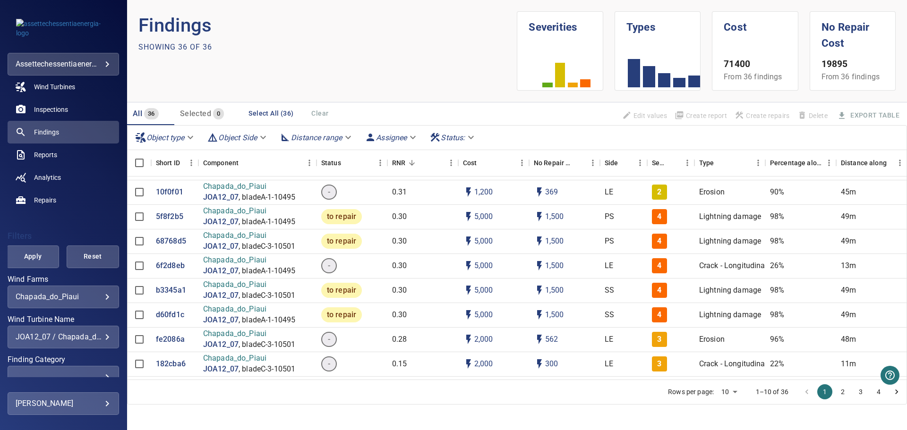
click at [93, 334] on div "JOA12_07 / Chapada_do_Piaui" at bounding box center [63, 336] width 95 height 9
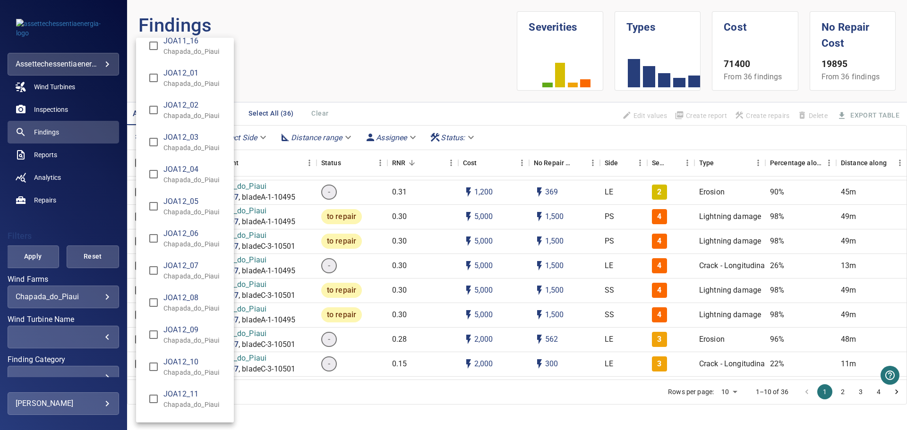
scroll to position [5771, 0]
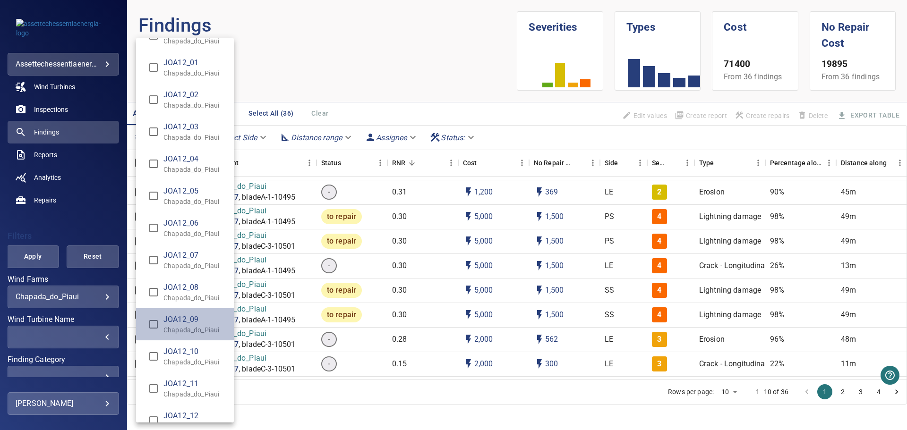
click at [196, 324] on span "JOA12_09" at bounding box center [194, 319] width 63 height 11
type input "**********"
click at [51, 233] on div "Wind Turbine Name" at bounding box center [453, 215] width 907 height 430
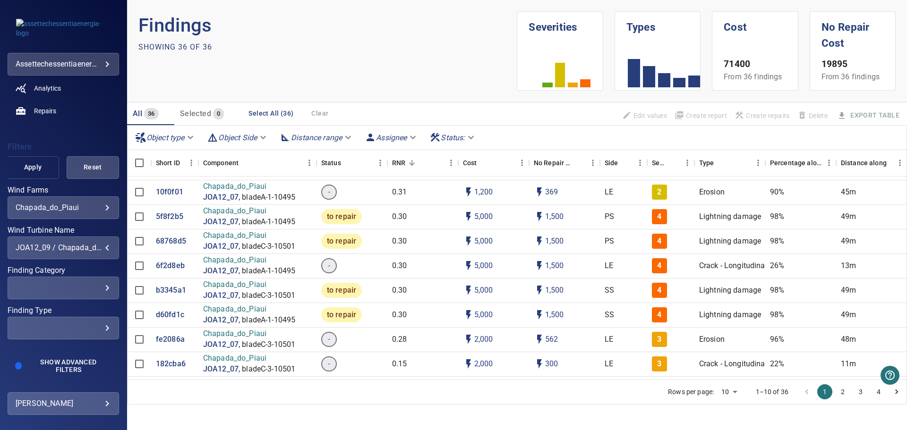
scroll to position [137, 0]
click at [25, 168] on span "Apply" at bounding box center [32, 167] width 29 height 12
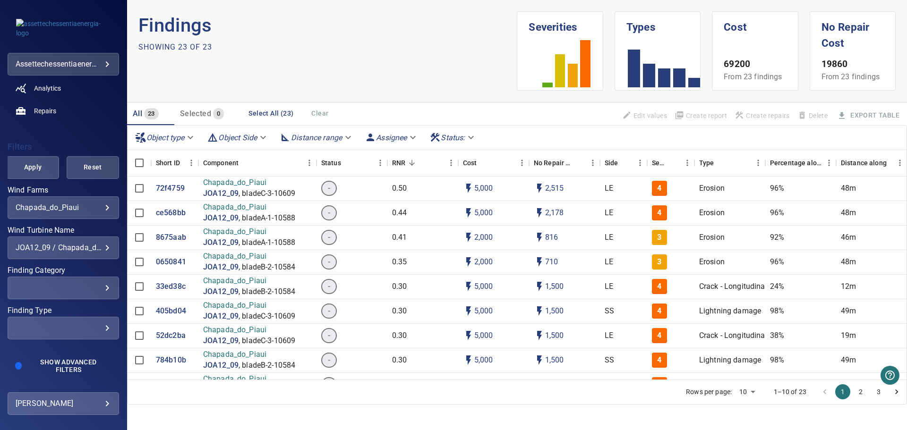
click at [75, 262] on div "**********" at bounding box center [63, 267] width 111 height 161
click at [101, 286] on div "​" at bounding box center [63, 287] width 95 height 9
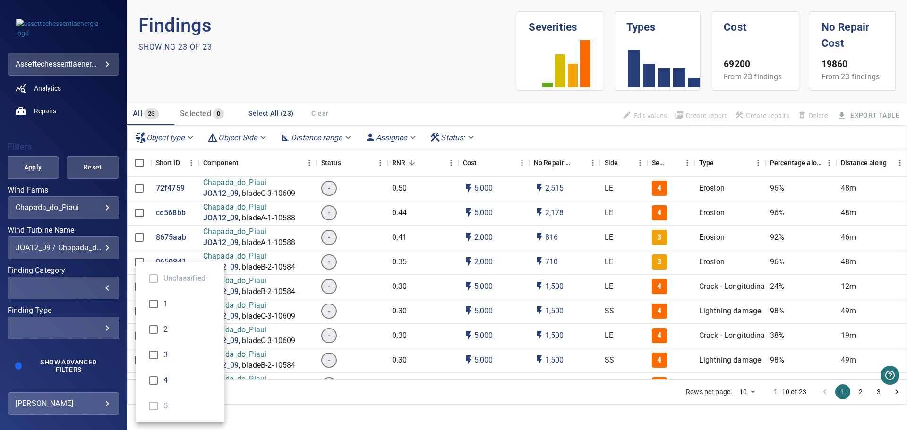
click at [101, 286] on div "Finding Category" at bounding box center [453, 215] width 907 height 430
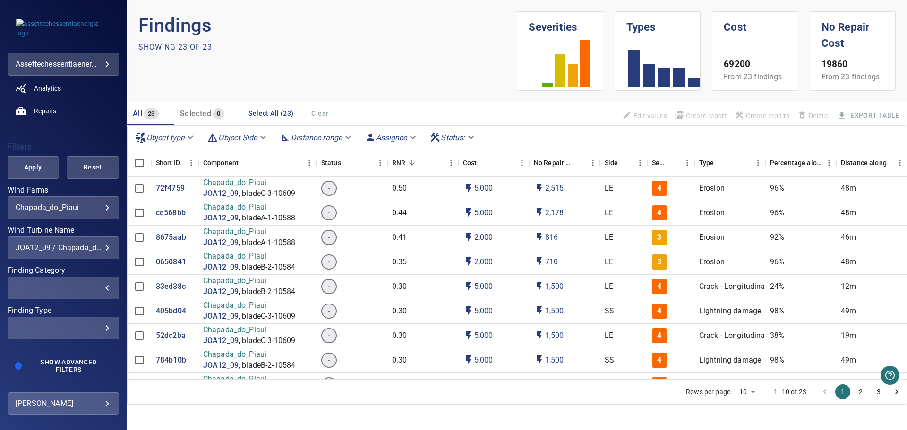
click at [104, 285] on div "​ ​" at bounding box center [63, 288] width 111 height 23
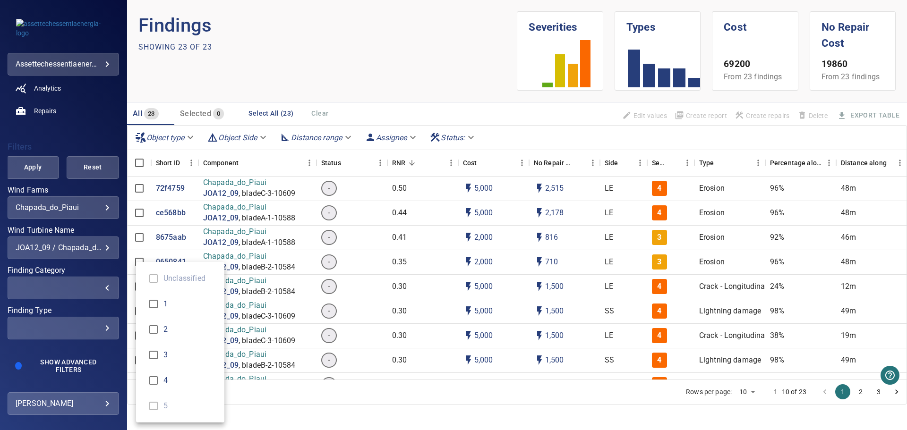
type input "*"
click at [99, 271] on div "Finding Category" at bounding box center [453, 215] width 907 height 430
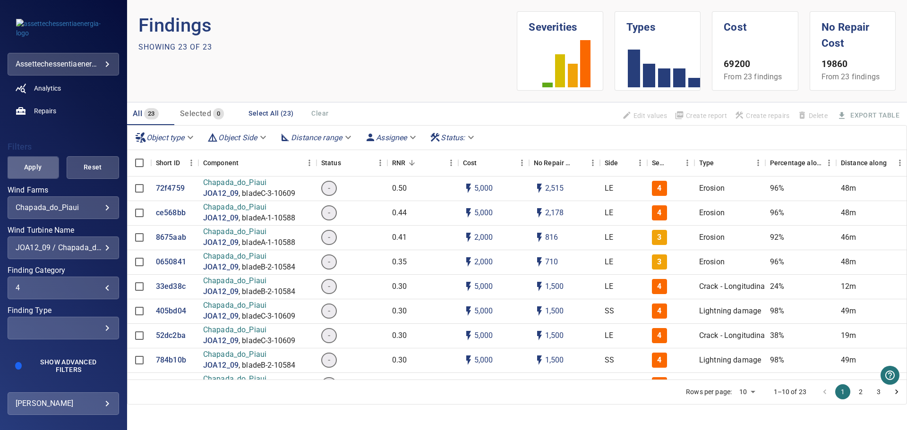
click at [41, 167] on span "Apply" at bounding box center [32, 167] width 29 height 12
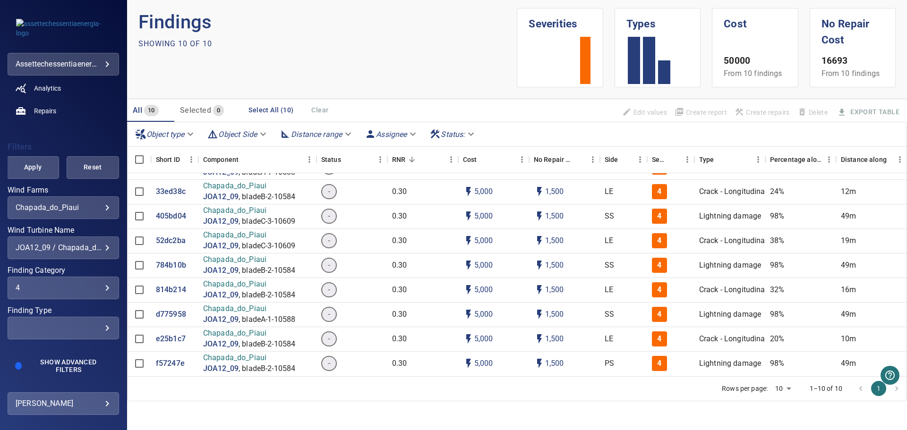
scroll to position [5, 0]
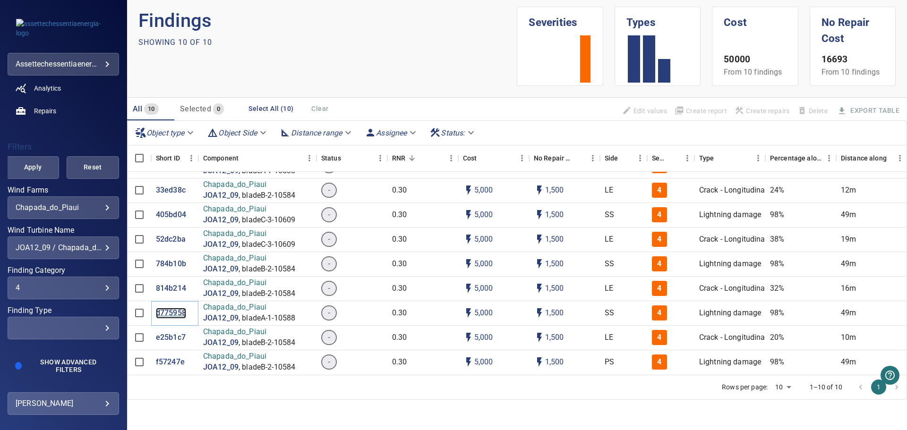
click at [174, 308] on p "d775958" at bounding box center [171, 313] width 30 height 11
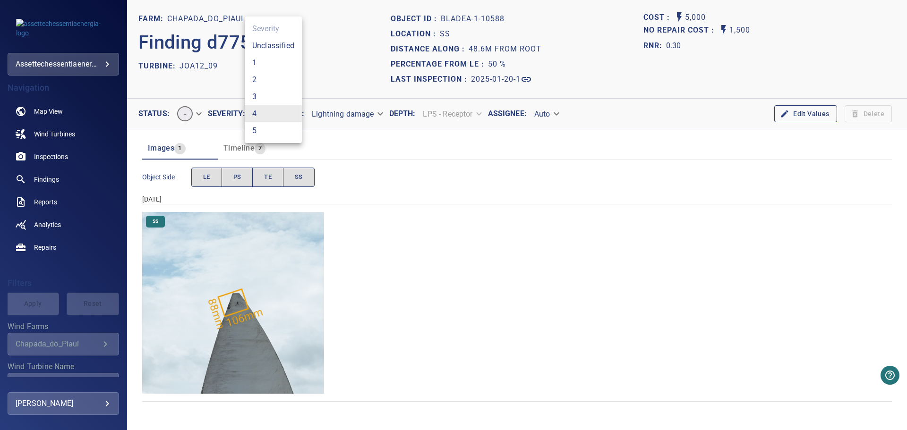
click at [268, 114] on body "**********" at bounding box center [453, 215] width 907 height 430
click at [261, 96] on li "3" at bounding box center [273, 96] width 57 height 17
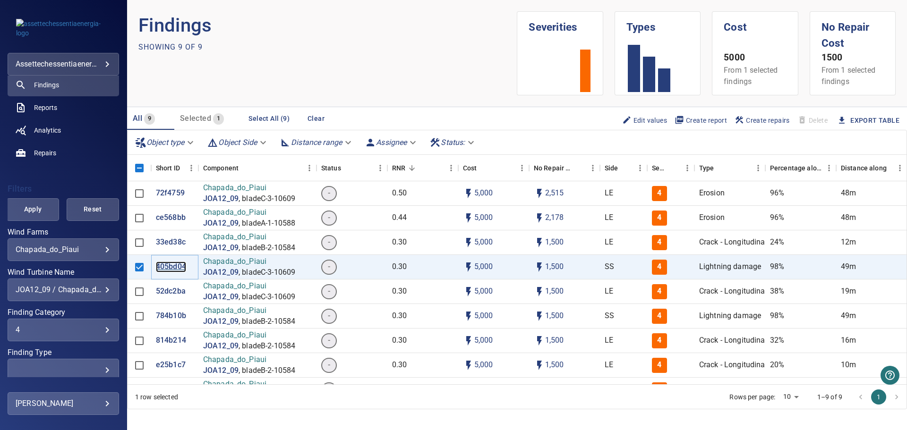
click at [178, 264] on p "405bd04" at bounding box center [171, 267] width 30 height 11
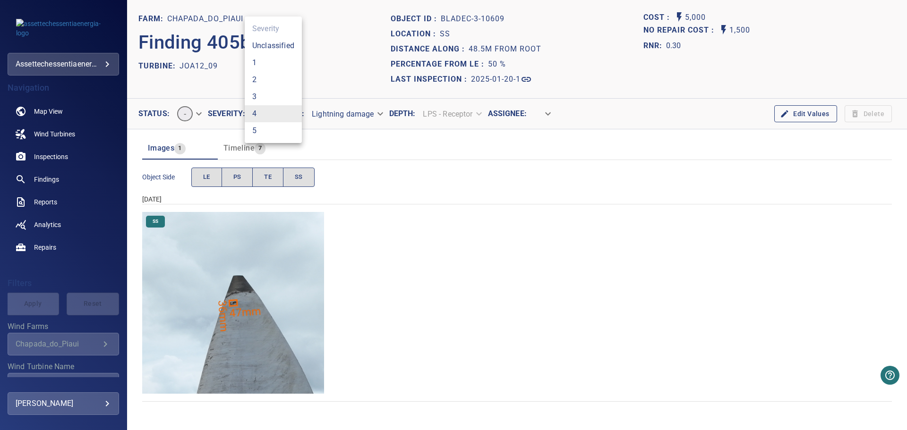
click at [275, 116] on body "**********" at bounding box center [453, 215] width 907 height 430
click at [271, 96] on li "3" at bounding box center [273, 96] width 57 height 17
click at [500, 254] on div "SS" at bounding box center [516, 303] width 749 height 182
click at [512, 233] on div "SS" at bounding box center [516, 303] width 749 height 182
click at [502, 298] on div "SS" at bounding box center [516, 303] width 749 height 182
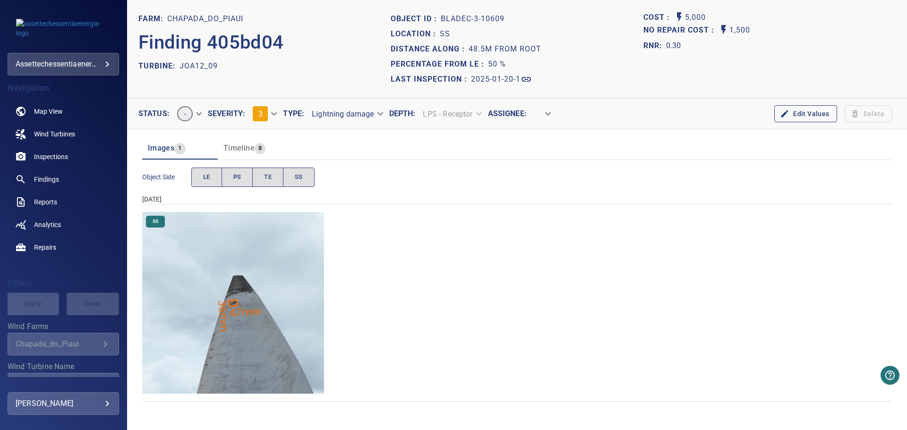
click at [32, 352] on div "**********" at bounding box center [63, 344] width 111 height 23
click at [61, 156] on span "Inspections" at bounding box center [51, 156] width 34 height 9
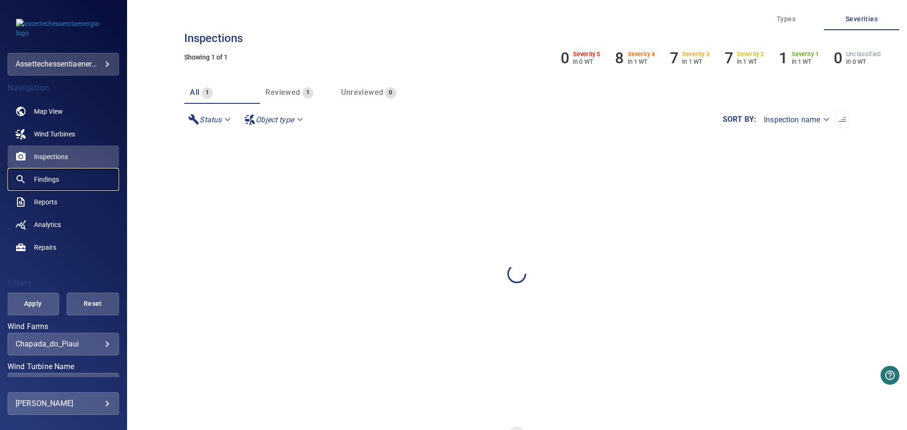
click at [50, 177] on span "Findings" at bounding box center [46, 179] width 25 height 9
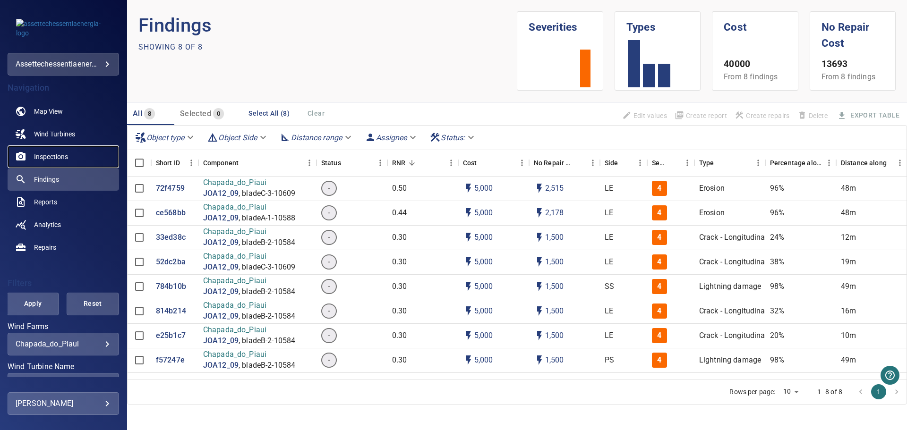
click at [53, 156] on span "Inspections" at bounding box center [51, 156] width 34 height 9
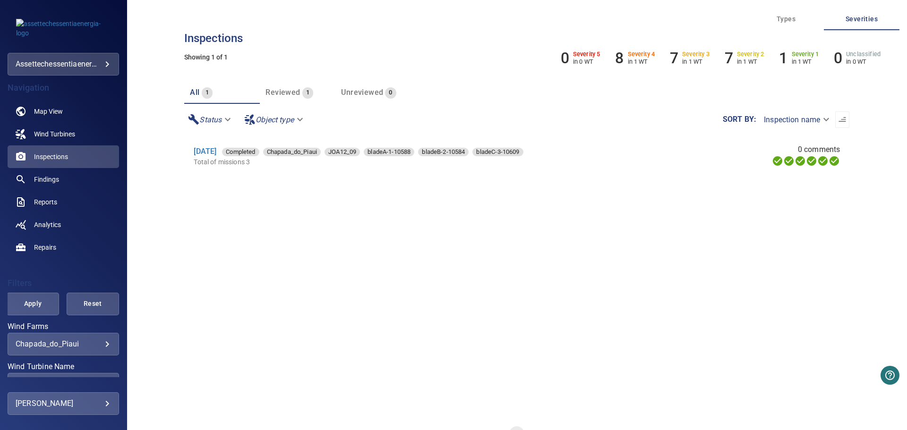
scroll to position [47, 0]
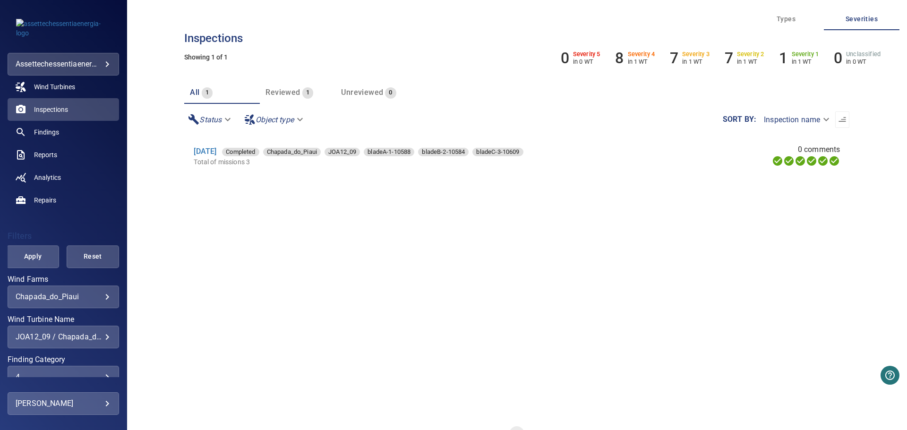
click at [66, 339] on div "JOA12_09 / Chapada_do_Piaui" at bounding box center [63, 336] width 95 height 9
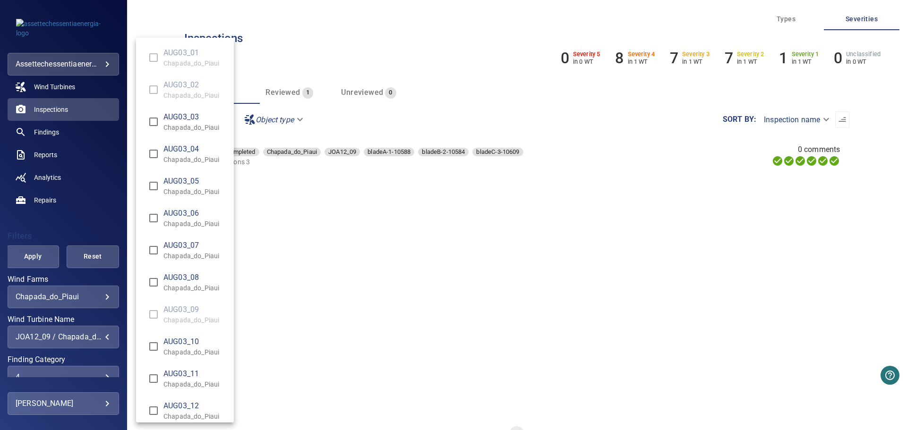
scroll to position [5865, 0]
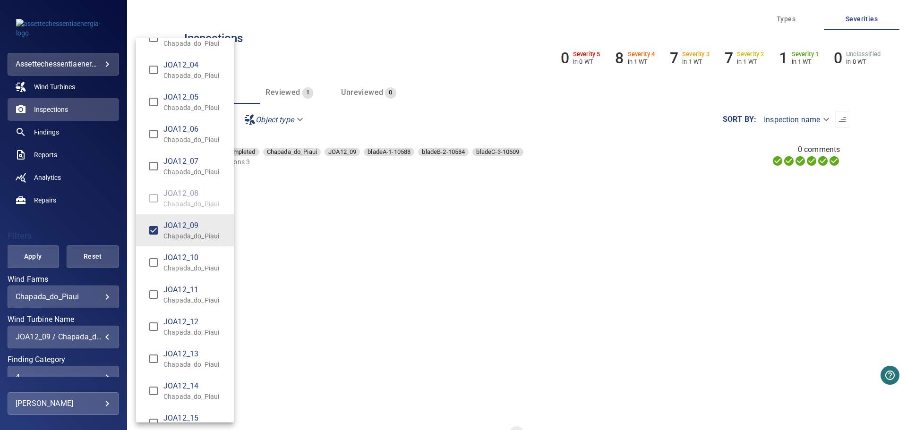
click at [281, 258] on div "Wind Turbine Name" at bounding box center [453, 215] width 907 height 430
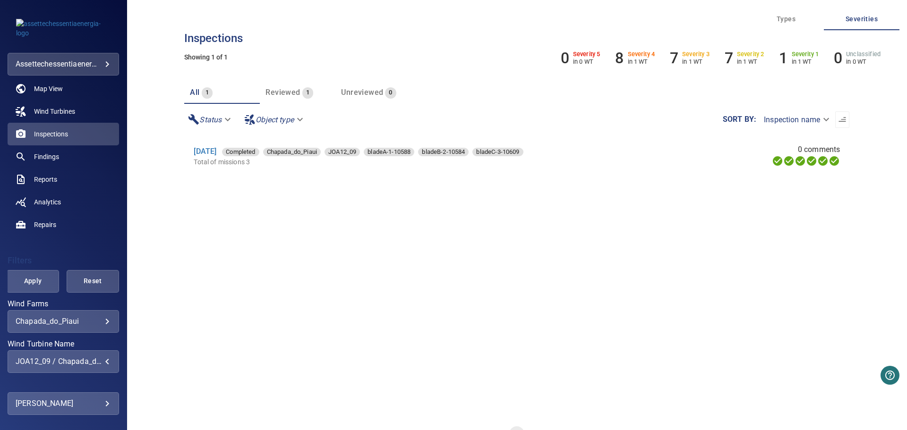
scroll to position [0, 0]
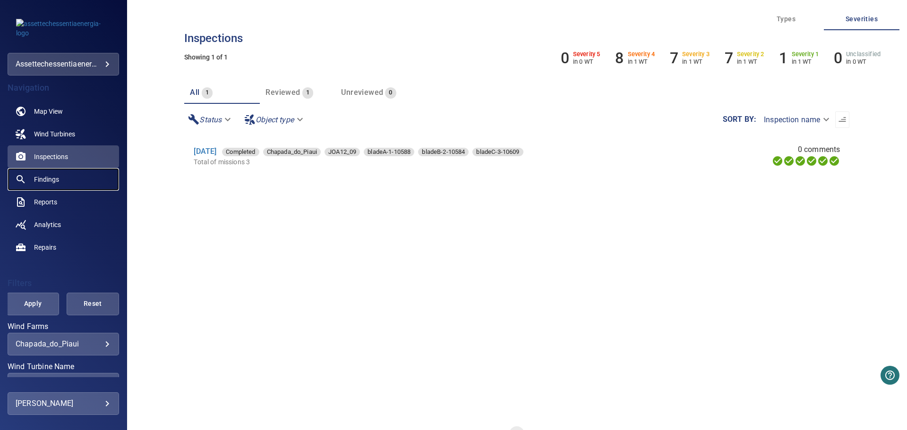
click at [42, 178] on span "Findings" at bounding box center [46, 179] width 25 height 9
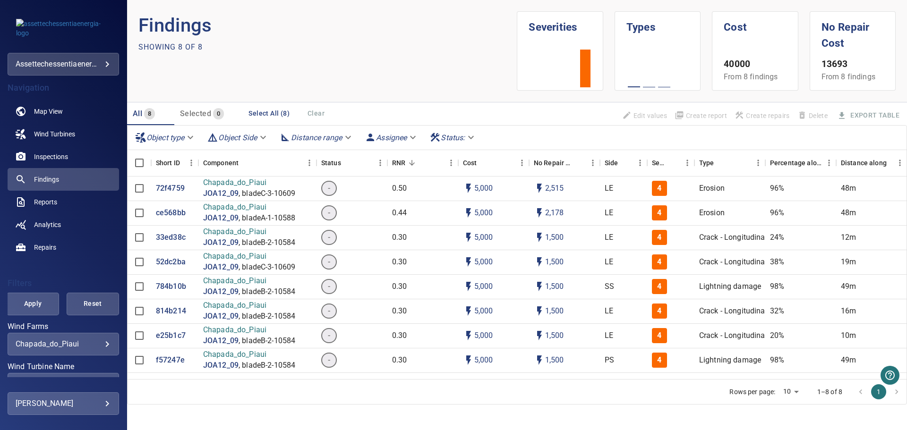
scroll to position [94, 0]
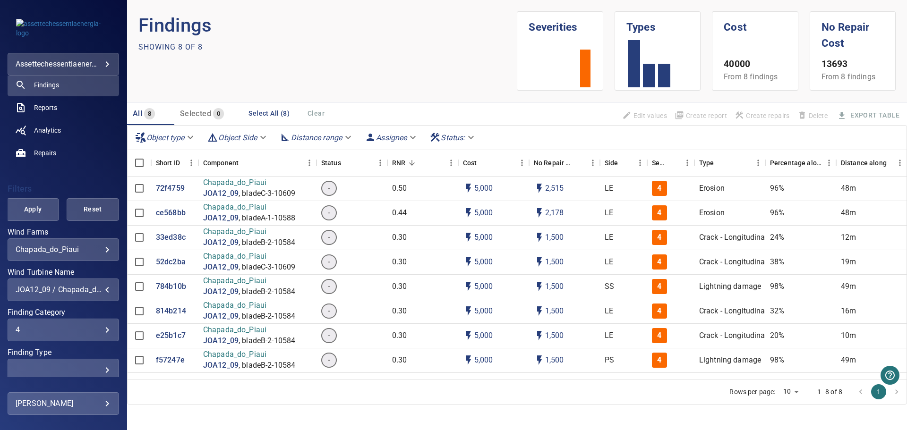
click at [53, 291] on div "JOA12_09 / Chapada_do_Piaui" at bounding box center [63, 289] width 95 height 9
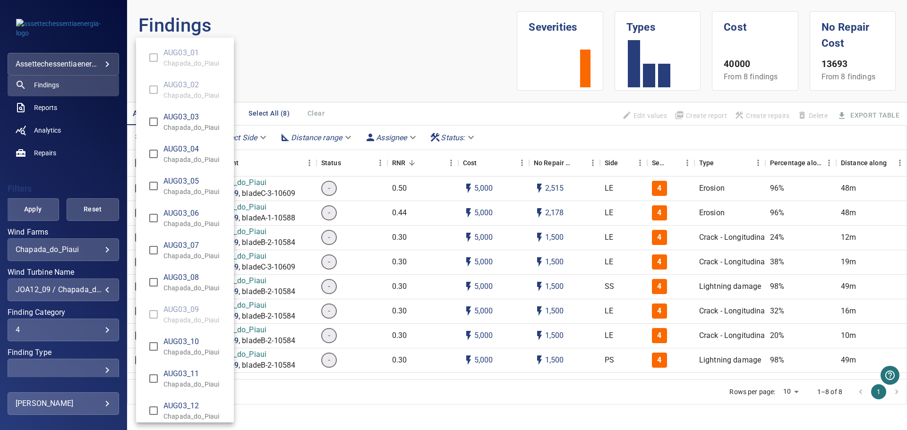
scroll to position [5865, 0]
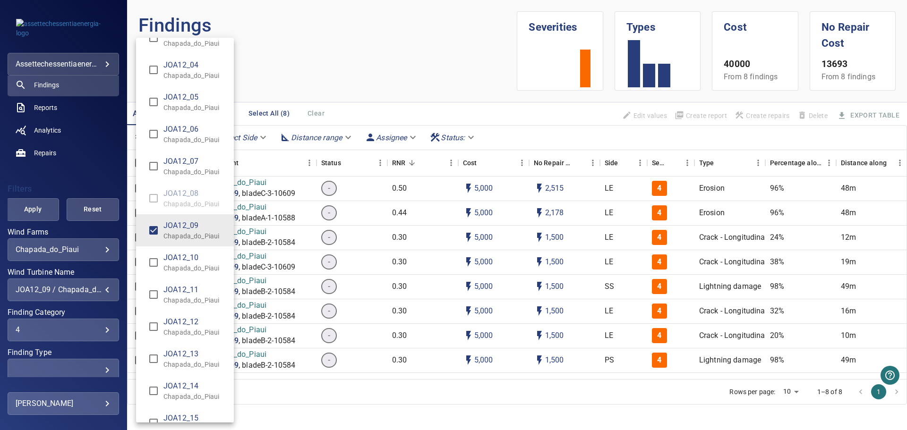
click at [168, 233] on p "Chapada_do_Piaui" at bounding box center [194, 235] width 63 height 9
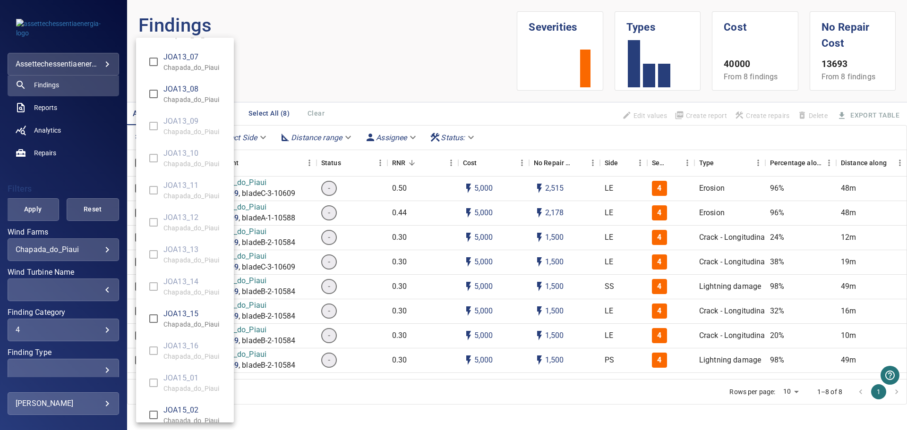
scroll to position [6892, 0]
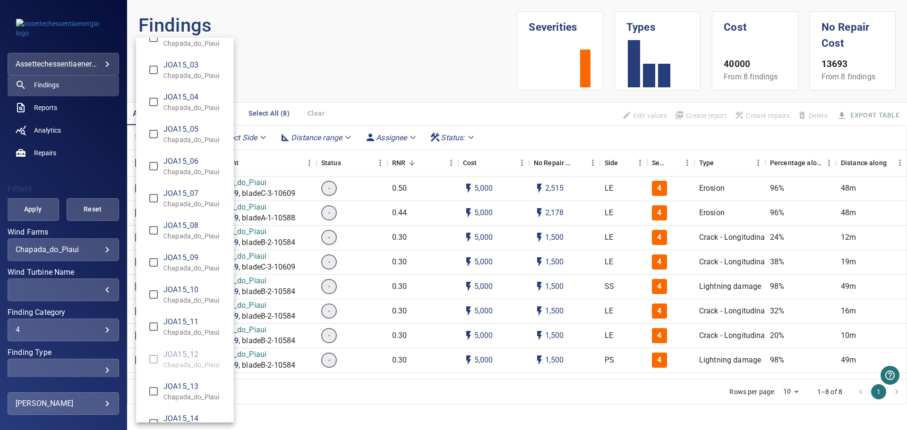
type input "**********"
click at [46, 213] on div "Wind Turbine Name" at bounding box center [453, 215] width 907 height 430
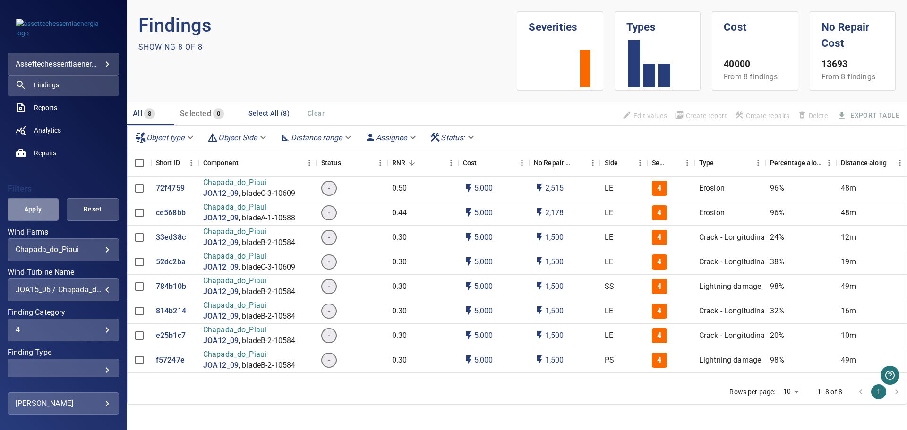
click at [34, 208] on span "Apply" at bounding box center [32, 209] width 29 height 12
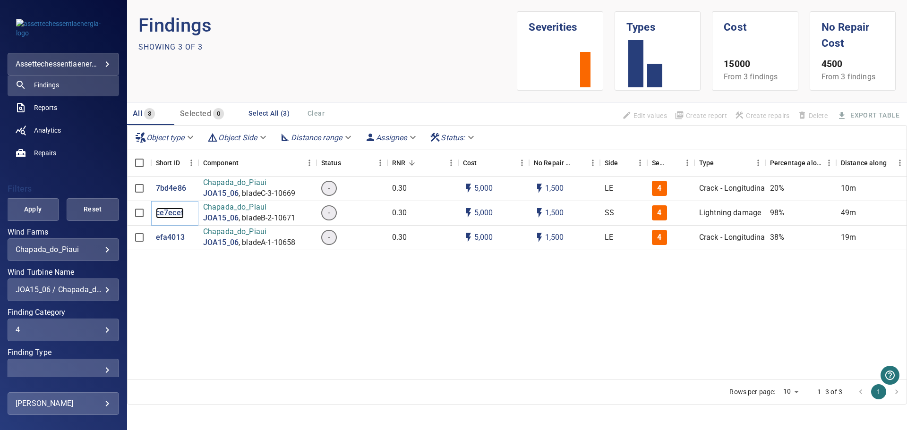
click at [164, 212] on p "ce7ecef" at bounding box center [170, 213] width 28 height 11
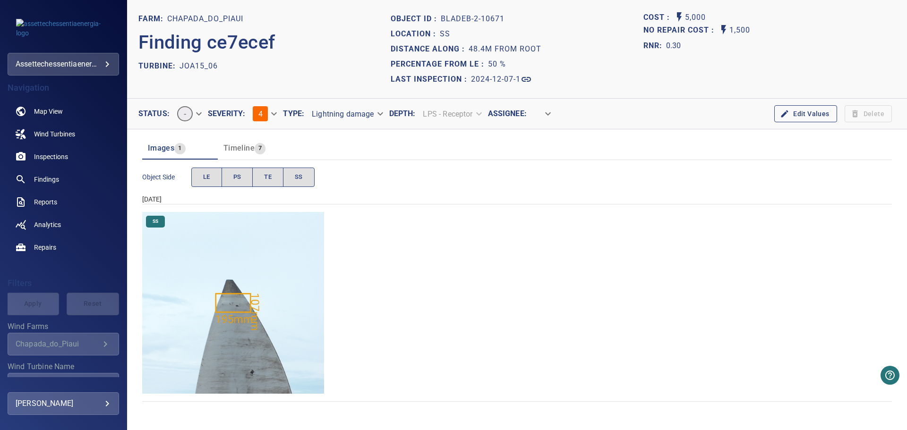
click at [377, 116] on body "**********" at bounding box center [453, 215] width 907 height 430
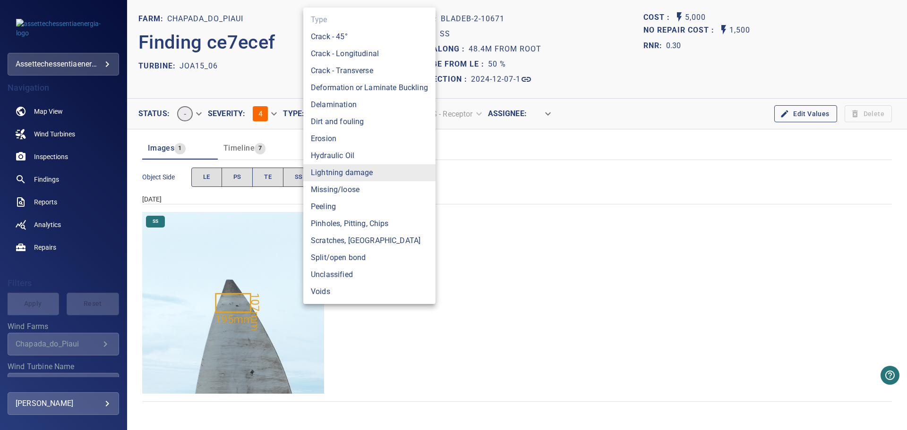
click at [267, 85] on div at bounding box center [453, 215] width 907 height 430
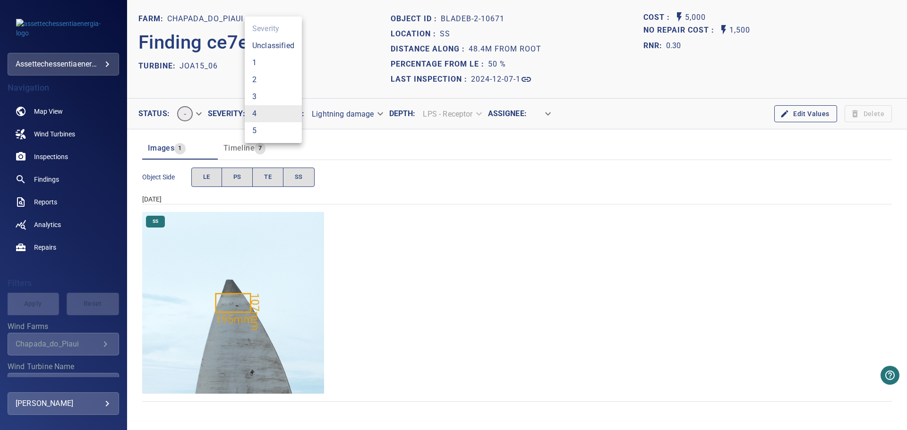
click at [264, 108] on body "**********" at bounding box center [453, 215] width 907 height 430
click at [259, 98] on li "3" at bounding box center [273, 96] width 57 height 17
click at [329, 81] on section "FARM: Chapada_do_Piaui Finding ce7ecef TURBINE: JOA15_06" at bounding box center [264, 49] width 252 height 76
click at [369, 115] on body "**********" at bounding box center [453, 215] width 907 height 430
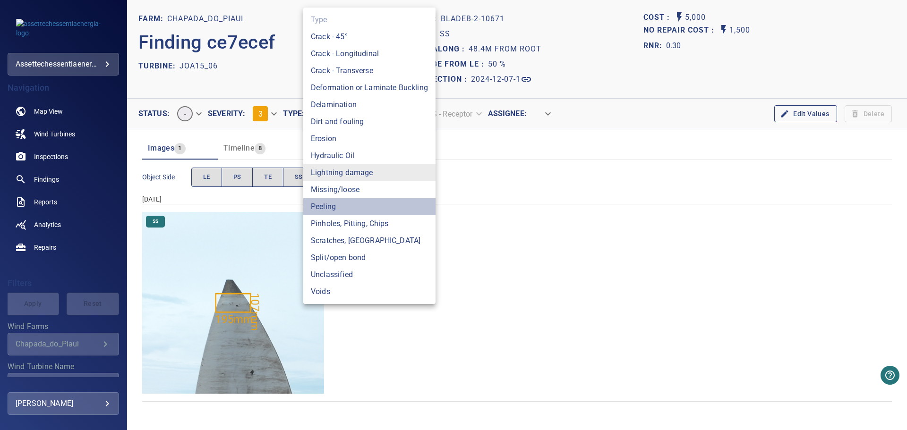
click at [347, 203] on li "Peeling" at bounding box center [369, 206] width 132 height 17
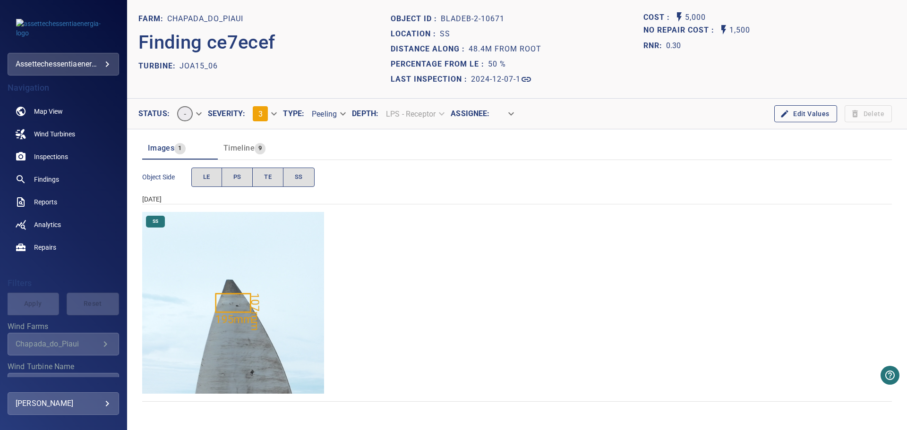
click at [350, 195] on div "7 Dec 2024" at bounding box center [516, 199] width 749 height 9
click at [337, 112] on body "**********" at bounding box center [453, 215] width 907 height 430
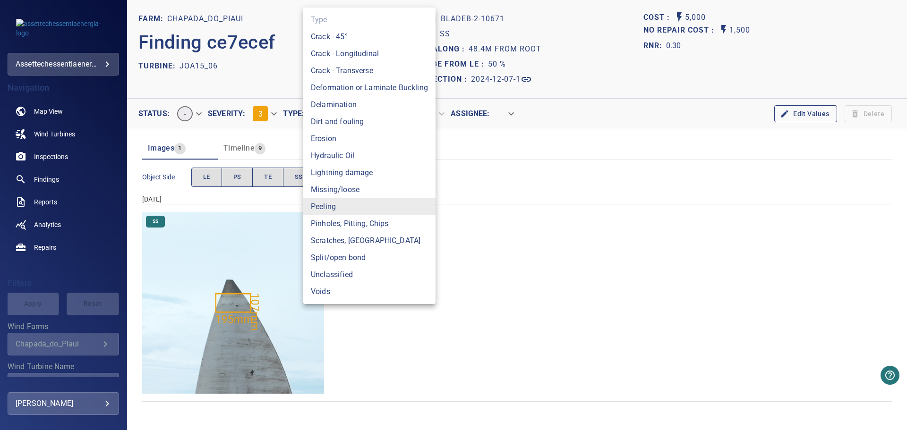
click at [474, 163] on div at bounding box center [453, 215] width 907 height 430
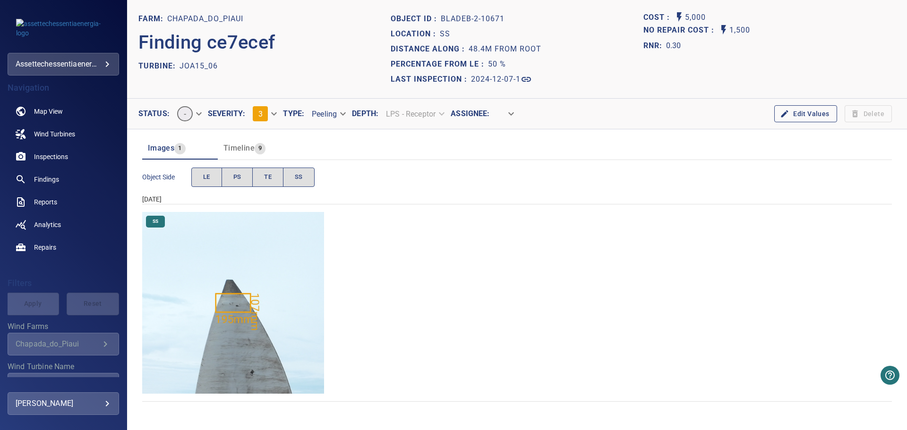
click at [398, 200] on div "7 Dec 2024" at bounding box center [516, 199] width 749 height 9
click at [59, 181] on link "Findings" at bounding box center [63, 179] width 111 height 23
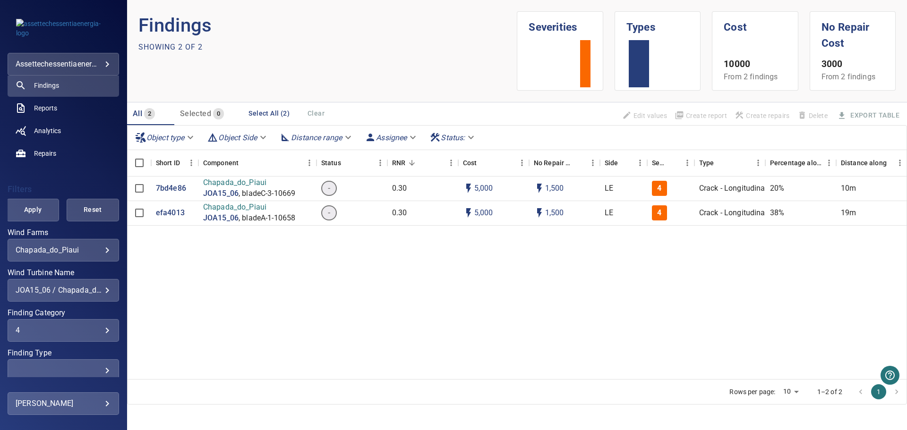
scroll to position [94, 0]
click at [68, 290] on div "JOA15_06 / Chapada_do_Piaui" at bounding box center [63, 289] width 95 height 9
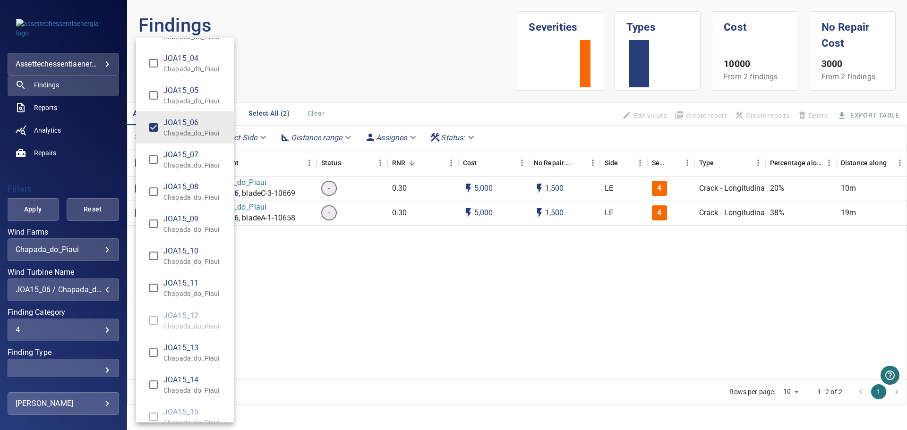
scroll to position [7064, 0]
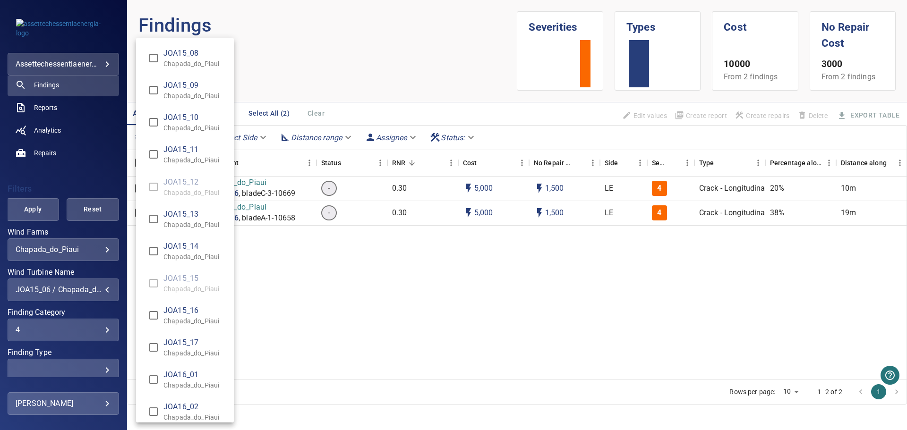
click at [196, 61] on p "Chapada_do_Piaui" at bounding box center [194, 63] width 63 height 9
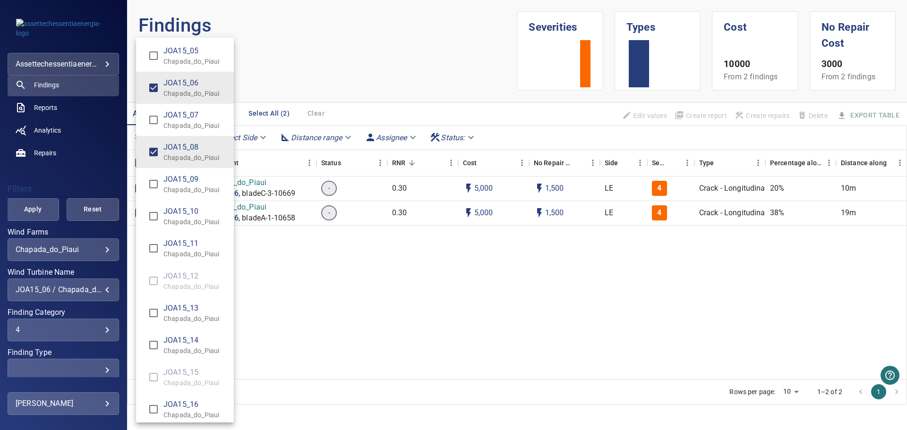
scroll to position [6970, 0]
click at [179, 76] on li "JOA15_06 Chapada_do_Piaui" at bounding box center [185, 88] width 98 height 32
type input "**********"
drag, startPoint x: 48, startPoint y: 209, endPoint x: 34, endPoint y: 215, distance: 16.1
click at [46, 210] on div "Wind Turbine Name" at bounding box center [453, 215] width 907 height 430
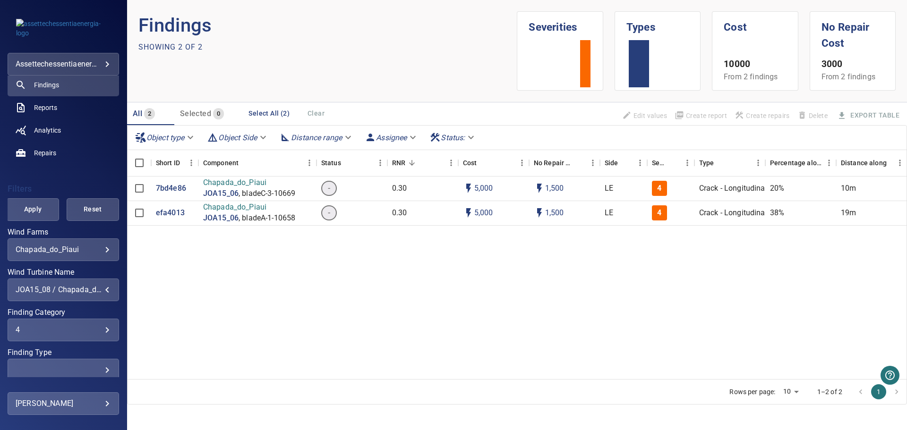
click at [32, 216] on div "AUG03_01 Chapada_do_Piaui AUG03_02 Chapada_do_Piaui AUG03_03 Chapada_do_Piaui A…" at bounding box center [453, 215] width 907 height 430
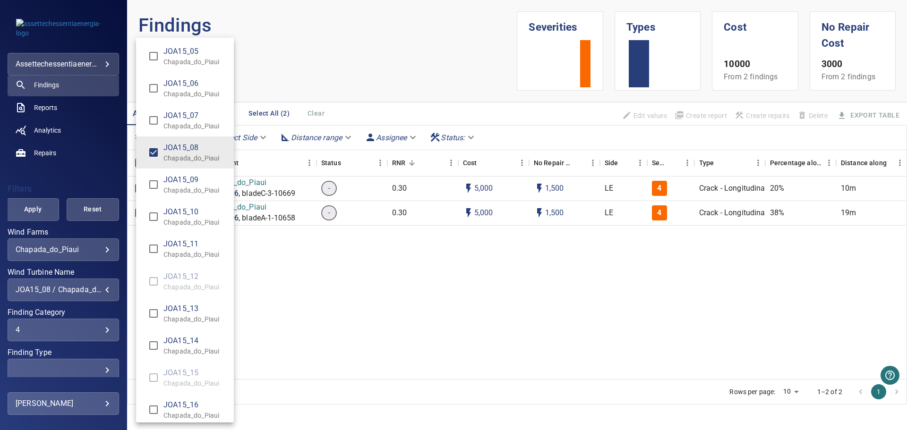
click at [32, 214] on div "Wind Turbine Name" at bounding box center [453, 215] width 907 height 430
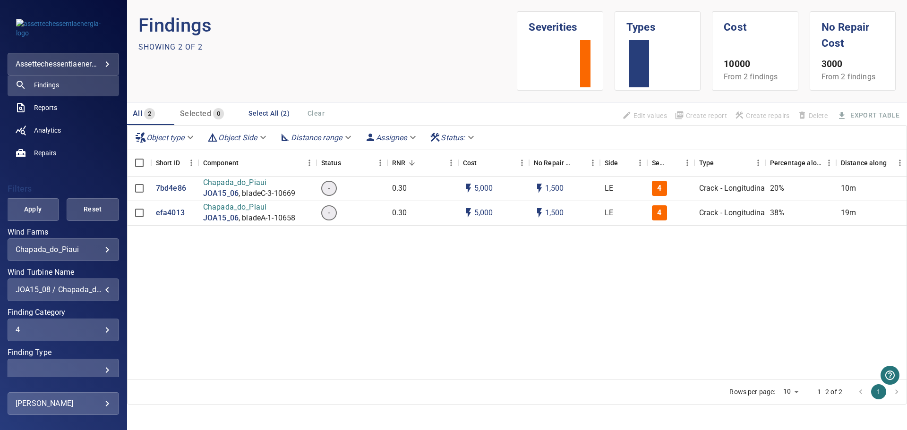
click at [33, 211] on span "Apply" at bounding box center [32, 209] width 29 height 12
click at [98, 327] on div "4" at bounding box center [63, 329] width 95 height 9
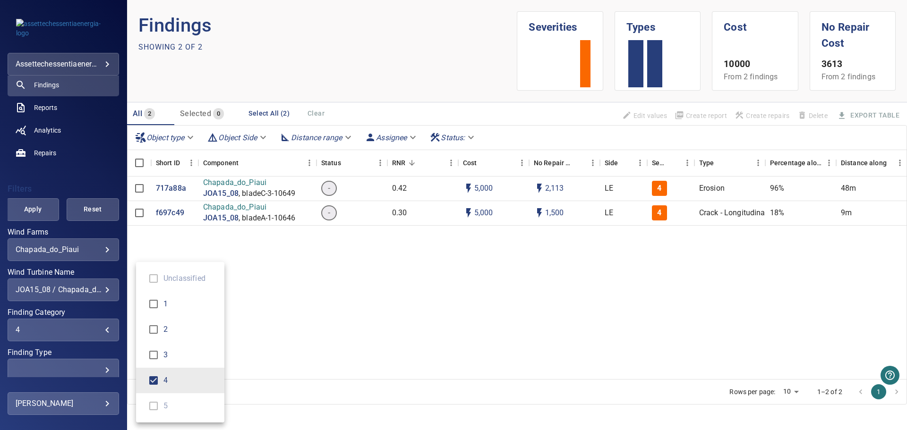
click at [98, 327] on div "Finding Category" at bounding box center [453, 215] width 907 height 430
click at [82, 288] on div "JOA15_08 / Chapada_do_Piaui" at bounding box center [63, 289] width 95 height 9
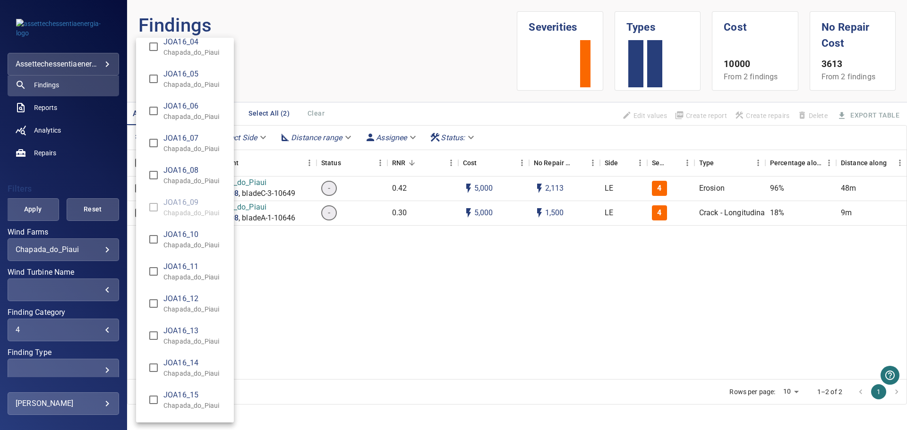
scroll to position [7555, 0]
click at [200, 118] on p "Chapada_do_Piaui" at bounding box center [194, 119] width 63 height 9
type input "**********"
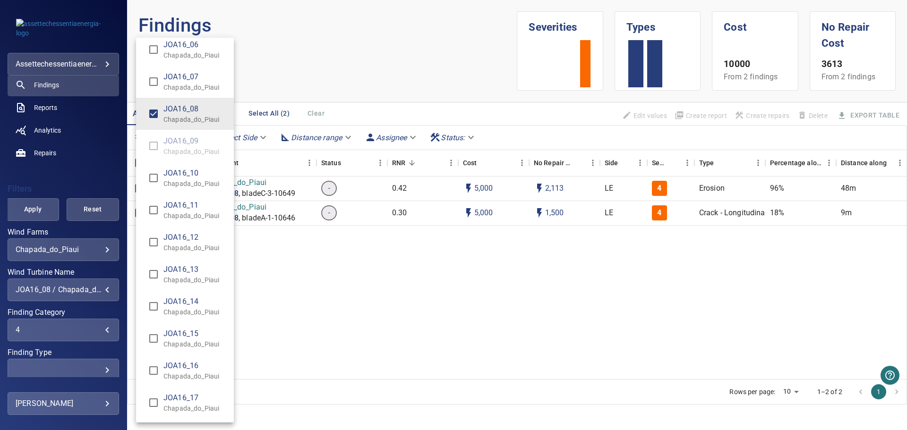
click at [45, 211] on div "Wind Turbine Name" at bounding box center [453, 215] width 907 height 430
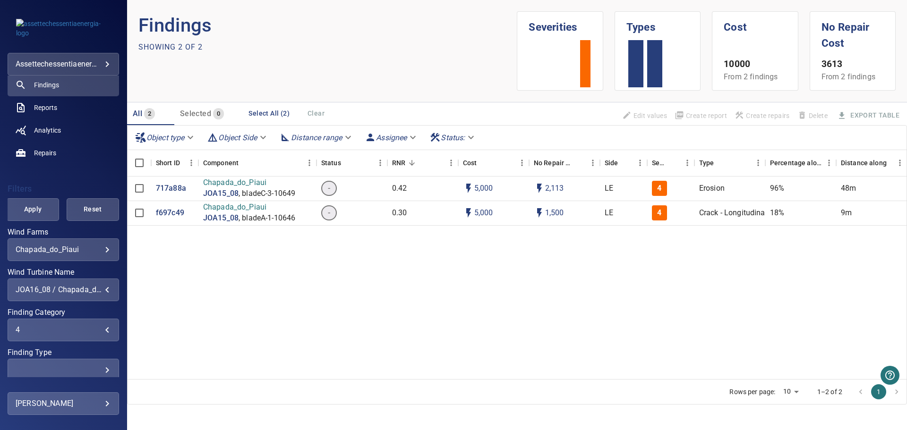
click at [20, 210] on div "AUG03_01 Chapada_do_Piaui AUG03_02 Chapada_do_Piaui AUG03_03 Chapada_do_Piaui A…" at bounding box center [453, 215] width 907 height 430
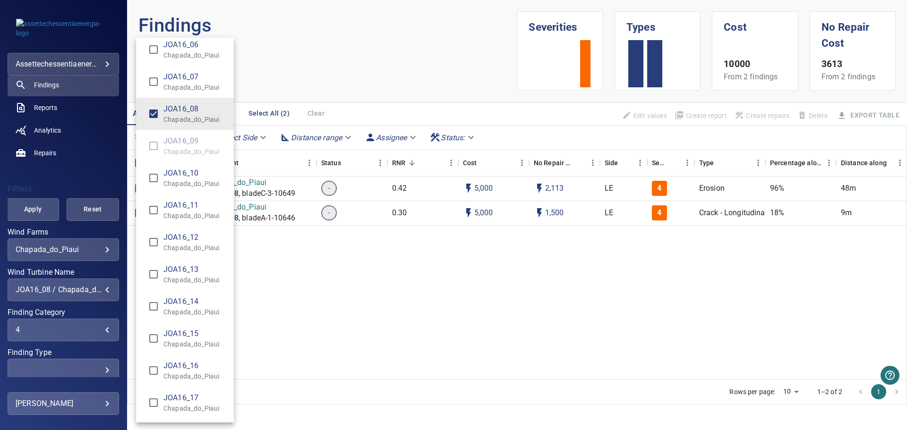
click at [29, 208] on div "Wind Turbine Name" at bounding box center [453, 215] width 907 height 430
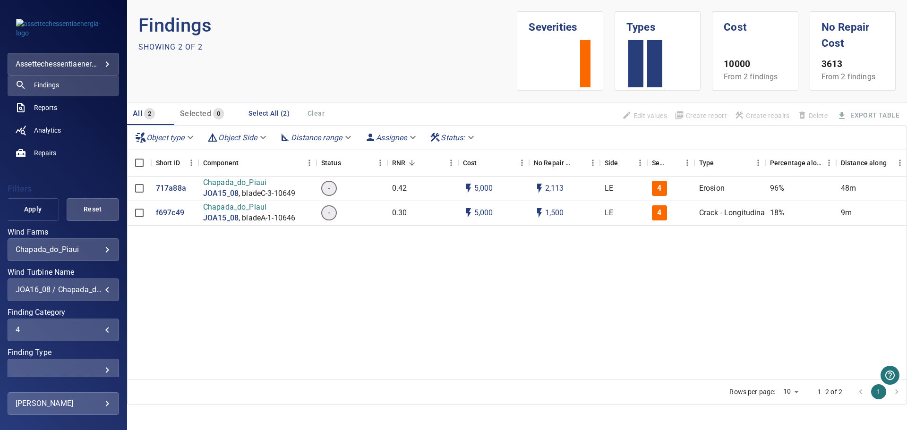
click at [33, 209] on span "Apply" at bounding box center [32, 209] width 29 height 12
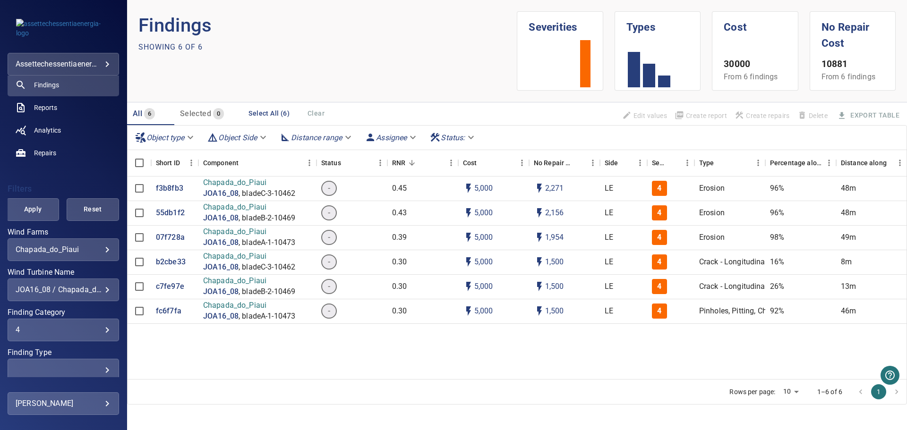
click at [369, 31] on p "Findings" at bounding box center [327, 25] width 379 height 28
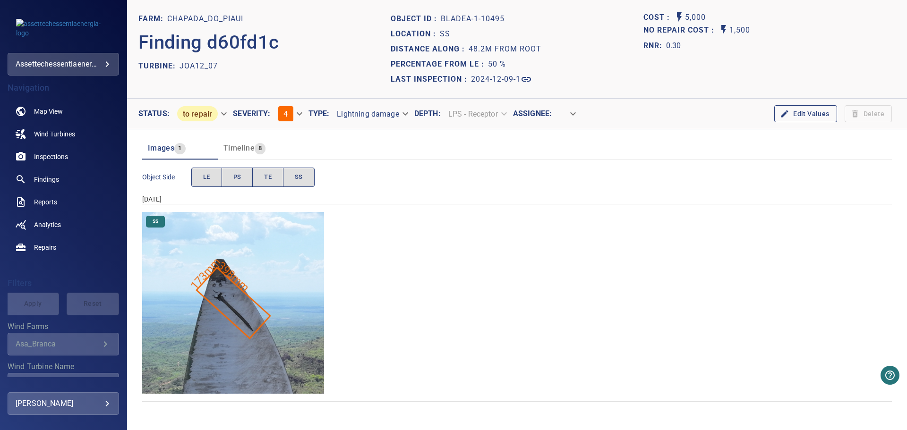
click at [570, 293] on div "SS" at bounding box center [516, 303] width 749 height 182
